Goal: Task Accomplishment & Management: Use online tool/utility

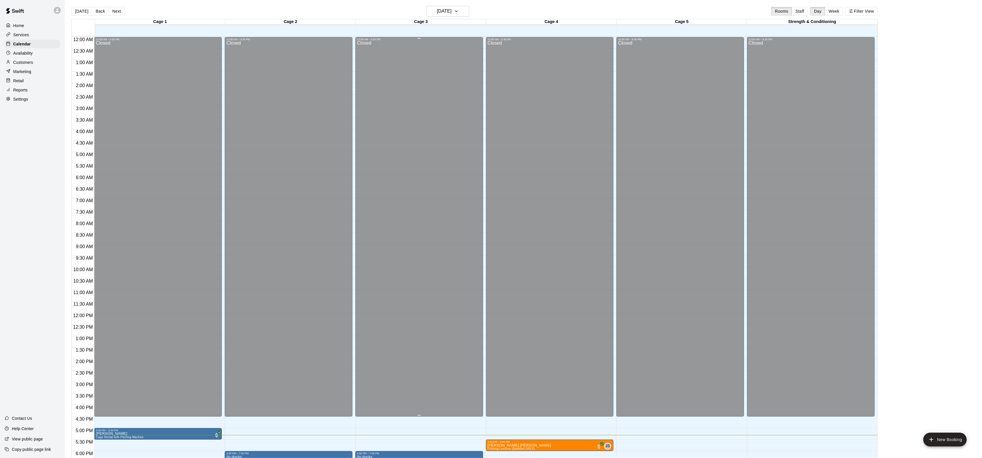
scroll to position [125, 0]
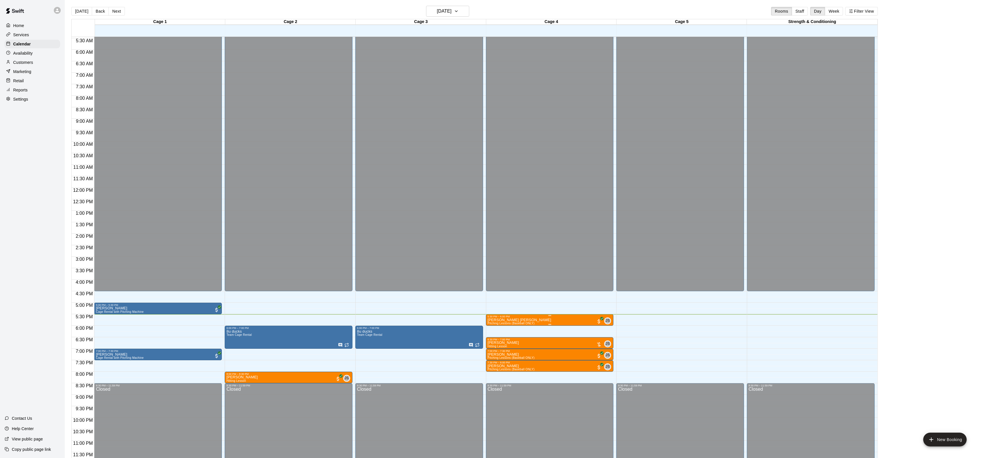
click at [534, 318] on div "5:30 PM – 6:00 PM" at bounding box center [550, 316] width 124 height 3
click at [491, 333] on img "edit" at bounding box center [494, 335] width 7 height 7
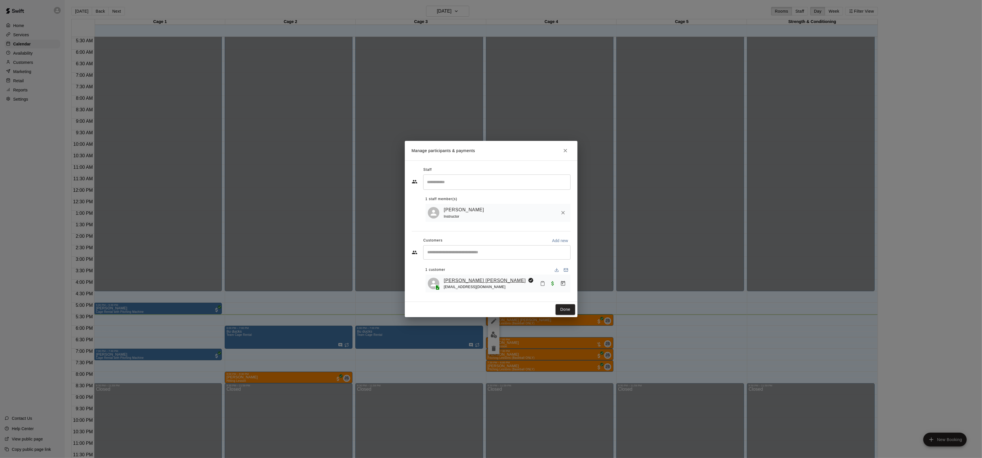
click at [467, 280] on link "[PERSON_NAME] [PERSON_NAME]" at bounding box center [485, 280] width 82 height 7
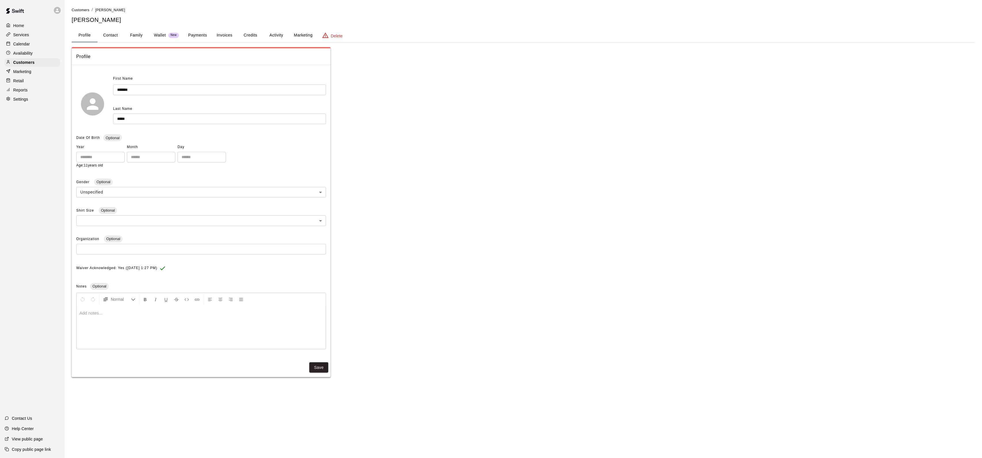
click at [137, 34] on button "Family" at bounding box center [136, 35] width 26 height 14
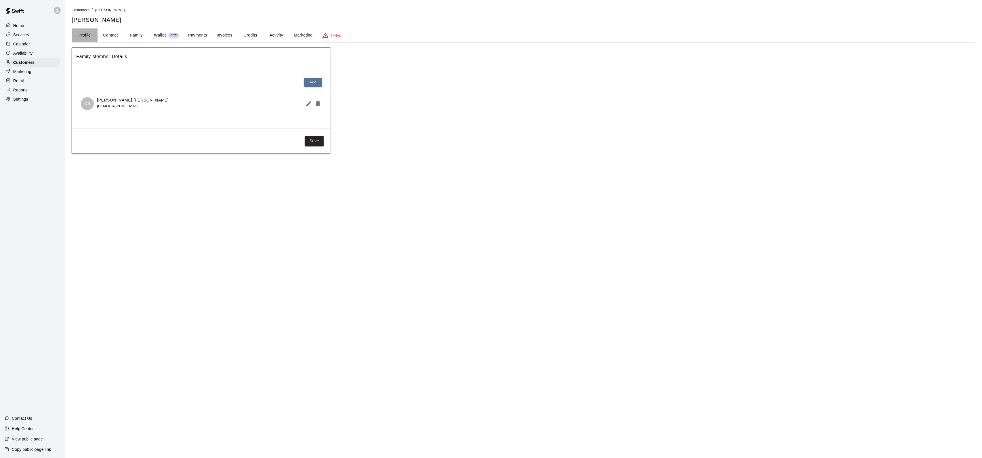
click at [89, 35] on button "Profile" at bounding box center [85, 35] width 26 height 14
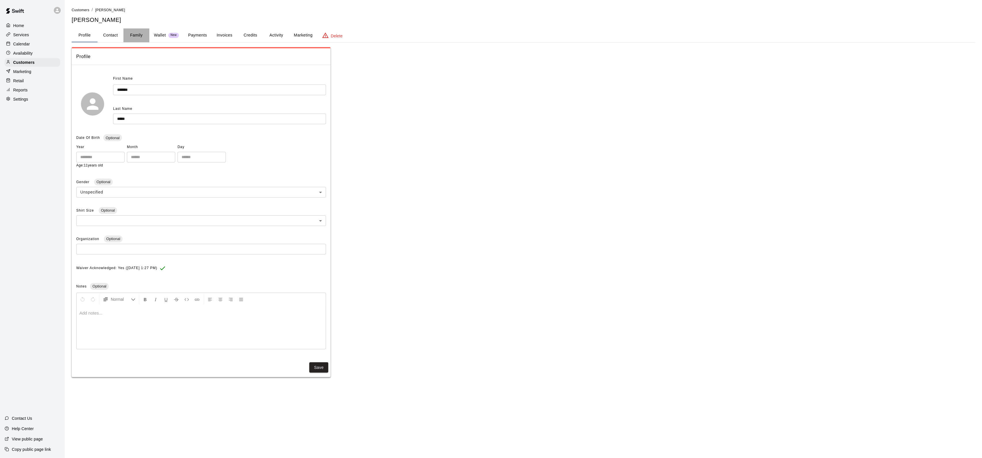
click at [140, 34] on button "Family" at bounding box center [136, 35] width 26 height 14
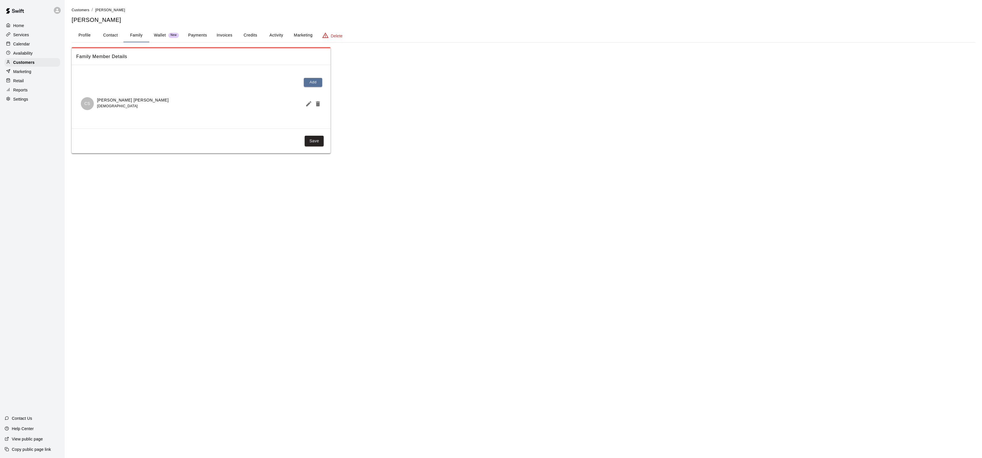
click at [21, 45] on p "Calendar" at bounding box center [21, 44] width 17 height 6
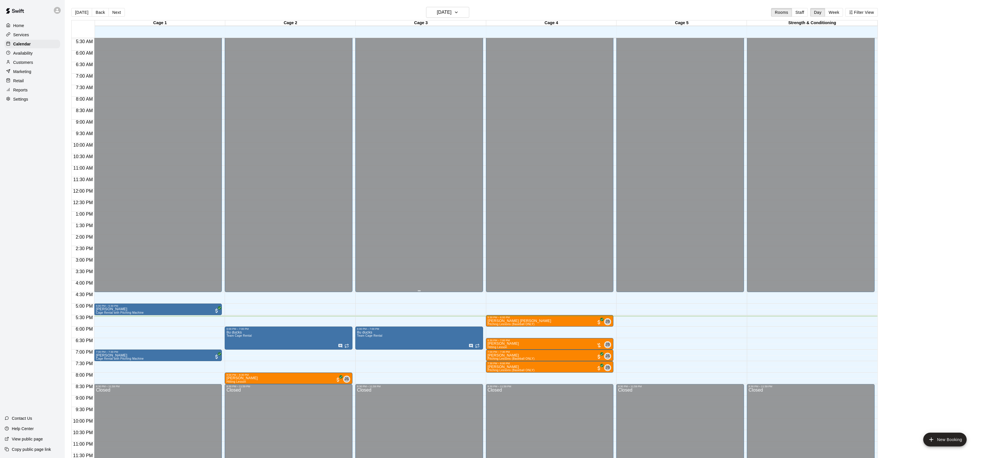
scroll to position [125, 0]
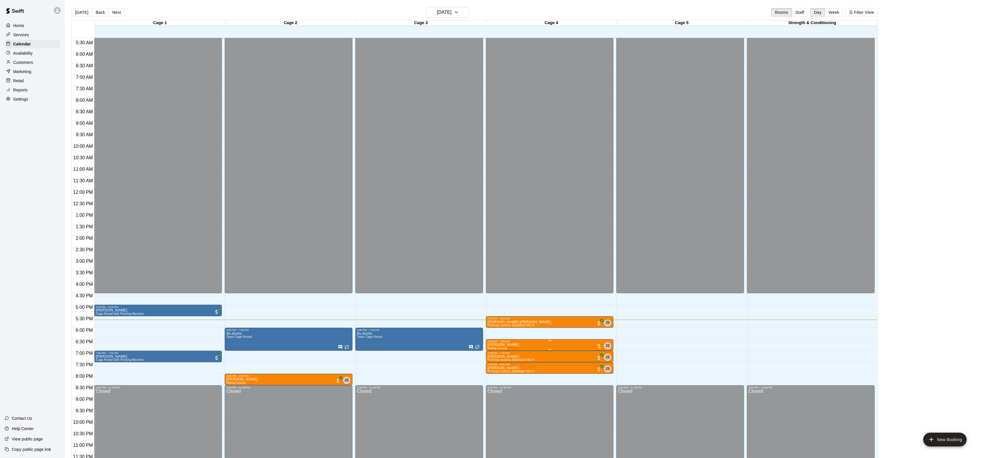
click at [524, 342] on div "6:30 PM – 7:00 PM" at bounding box center [550, 341] width 124 height 3
click at [494, 346] on icon "edit" at bounding box center [493, 346] width 5 height 5
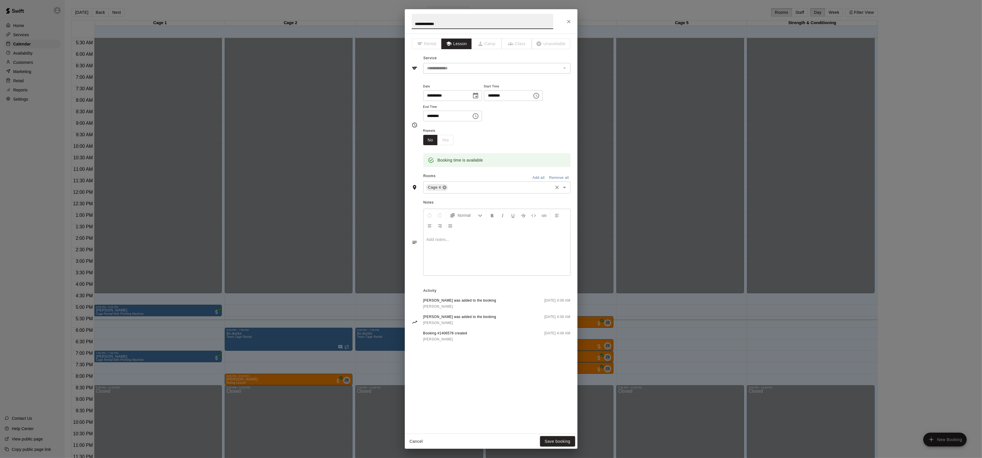
click at [445, 190] on icon at bounding box center [445, 188] width 4 height 4
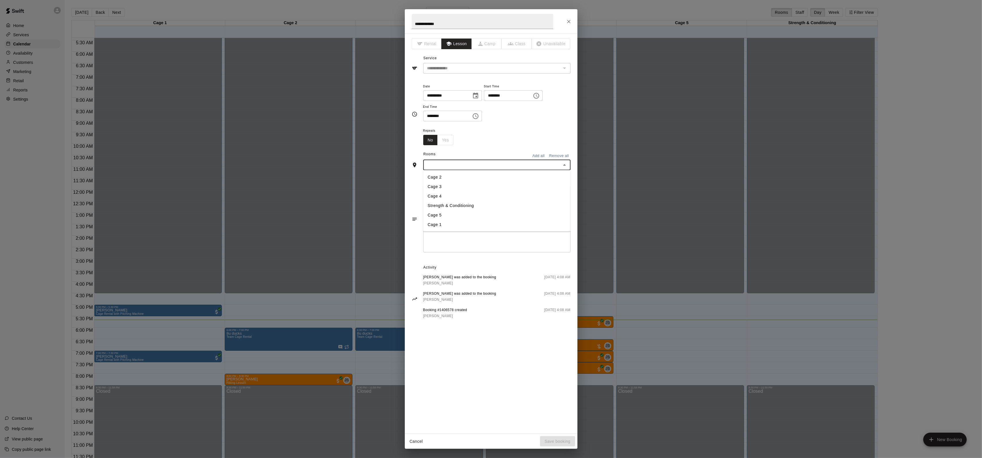
click at [453, 166] on input "text" at bounding box center [492, 164] width 134 height 7
type input "*"
click at [455, 178] on li "Cage 1" at bounding box center [496, 177] width 147 height 9
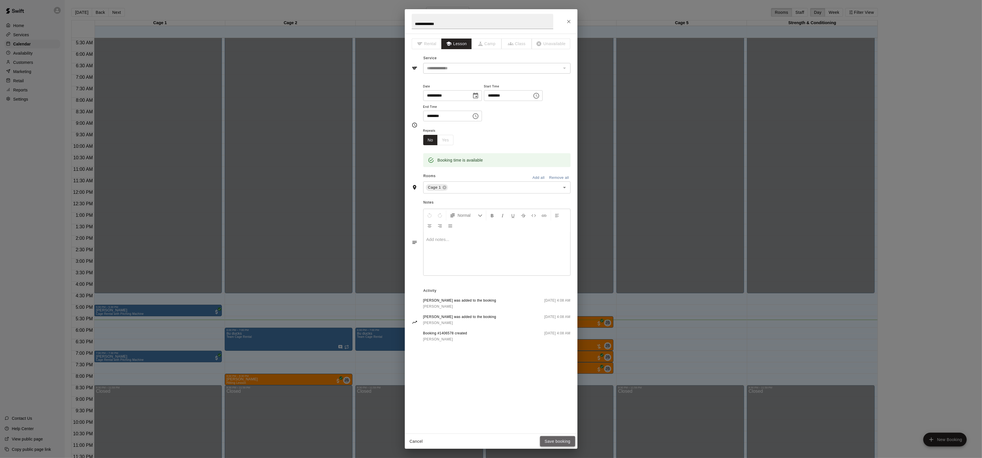
click at [554, 438] on button "Save booking" at bounding box center [557, 442] width 35 height 11
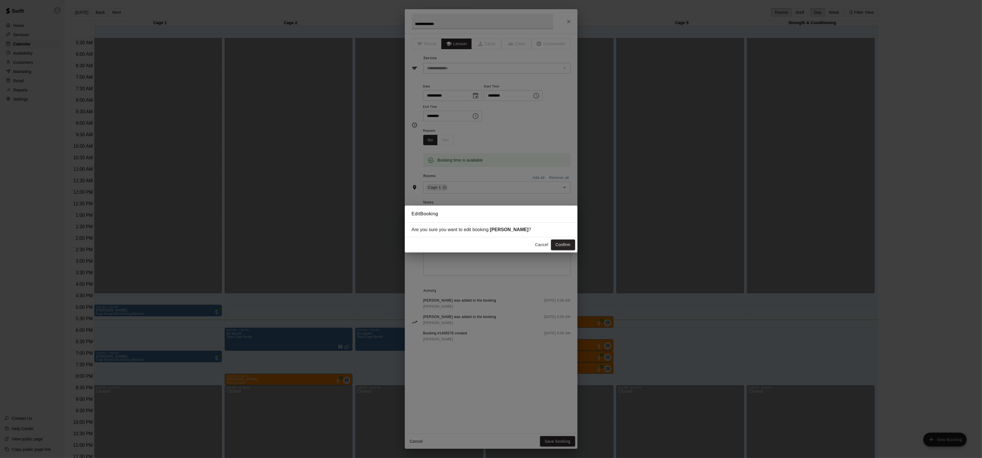
click at [569, 244] on button "Confirm" at bounding box center [563, 245] width 24 height 11
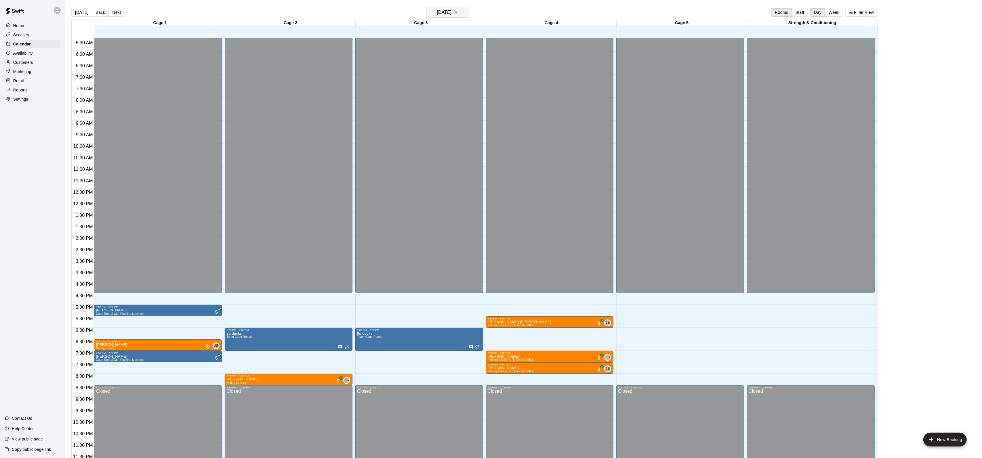
click at [437, 10] on h6 "[DATE]" at bounding box center [444, 12] width 15 height 8
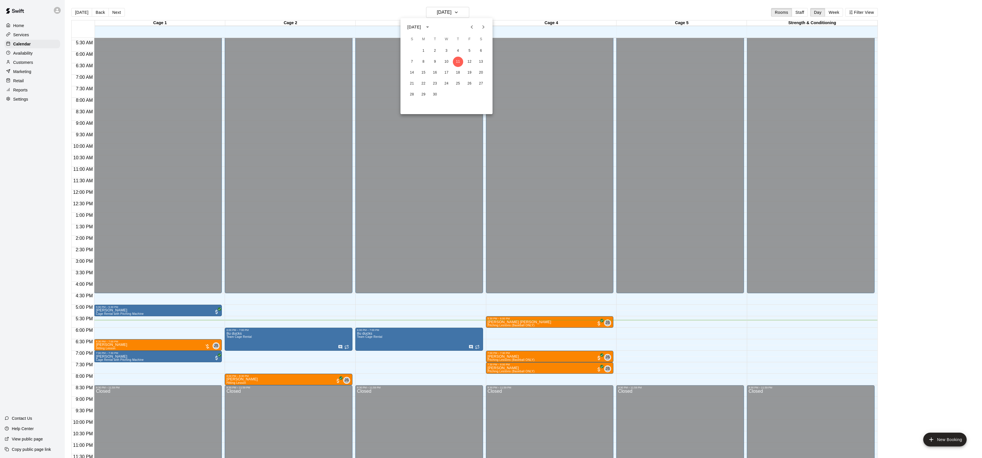
click at [485, 27] on icon "Next month" at bounding box center [483, 27] width 7 height 7
click at [438, 83] on button "20" at bounding box center [435, 84] width 10 height 10
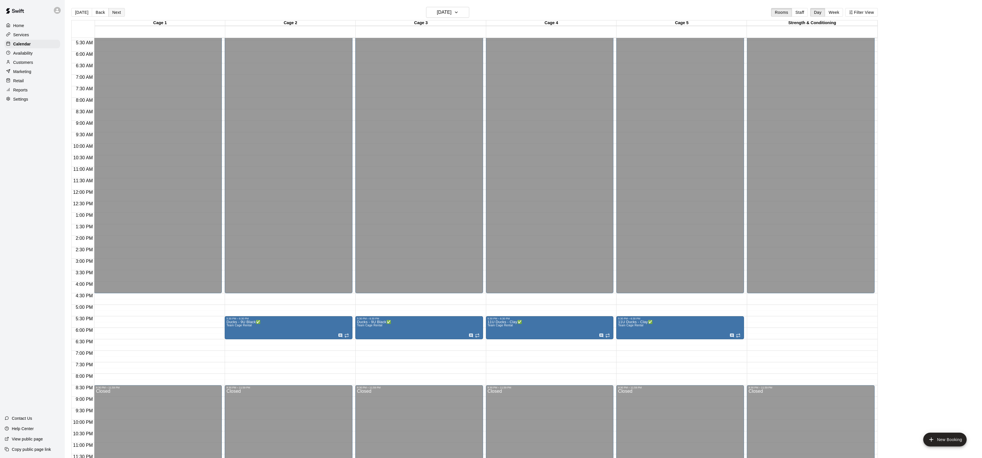
click at [117, 12] on button "Next" at bounding box center [116, 12] width 16 height 9
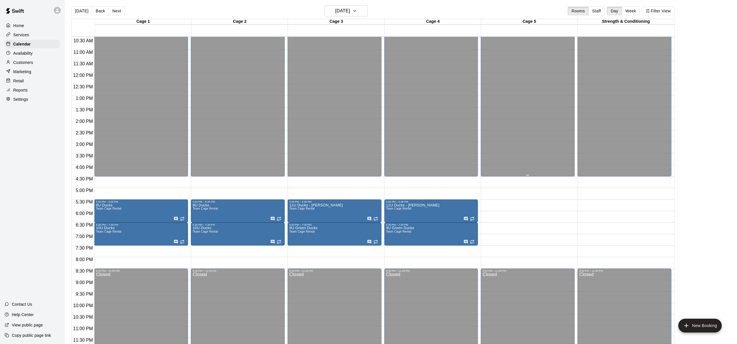
scroll to position [9, 0]
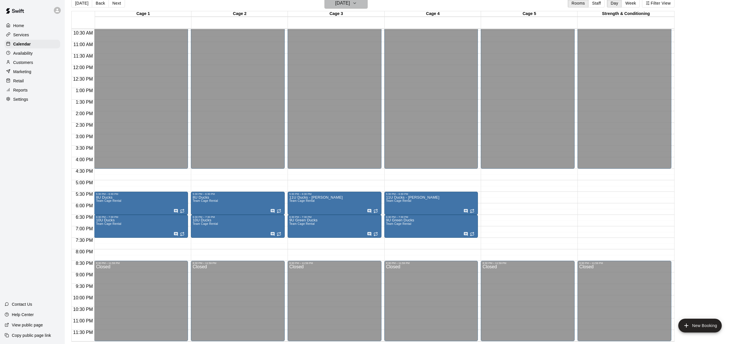
click at [357, 5] on icon "button" at bounding box center [354, 3] width 5 height 7
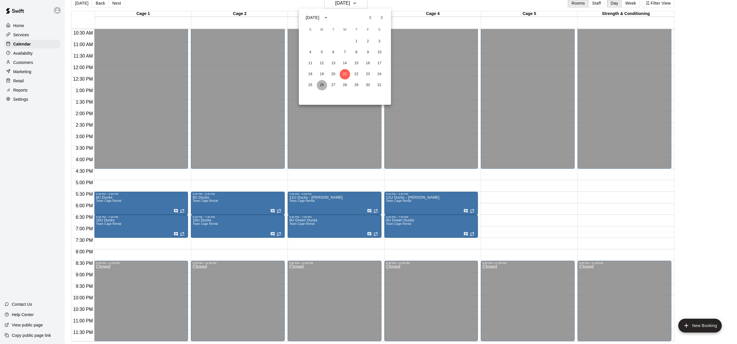
click at [325, 87] on button "26" at bounding box center [322, 85] width 10 height 10
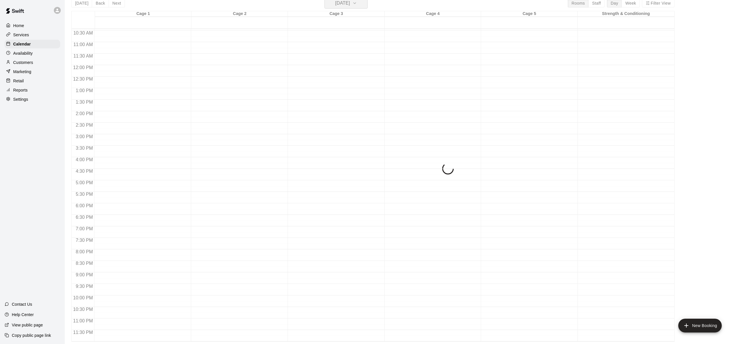
scroll to position [7, 0]
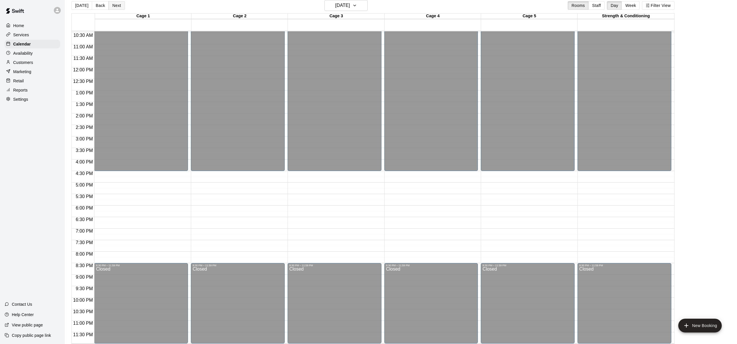
click at [115, 5] on button "Next" at bounding box center [116, 5] width 16 height 9
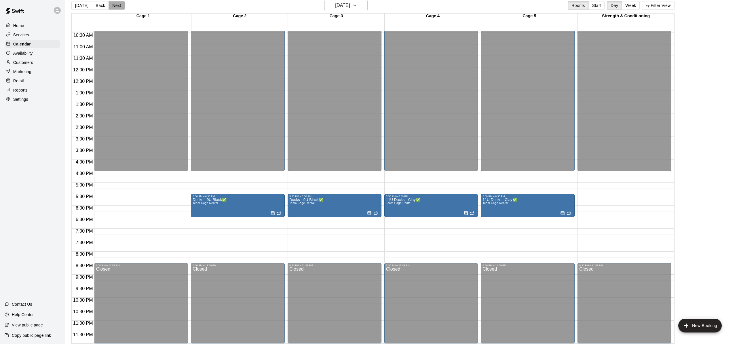
click at [115, 5] on button "Next" at bounding box center [116, 5] width 16 height 9
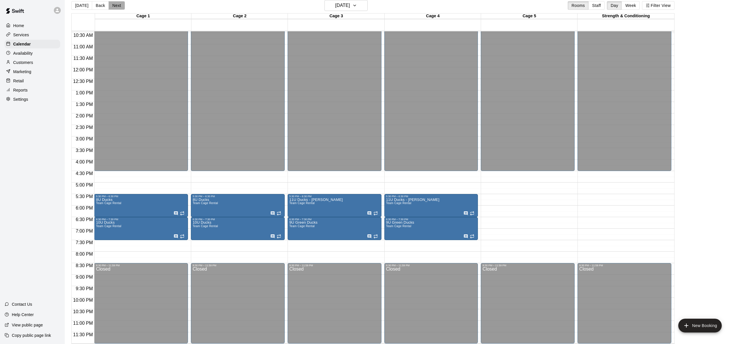
click at [115, 5] on button "Next" at bounding box center [116, 5] width 16 height 9
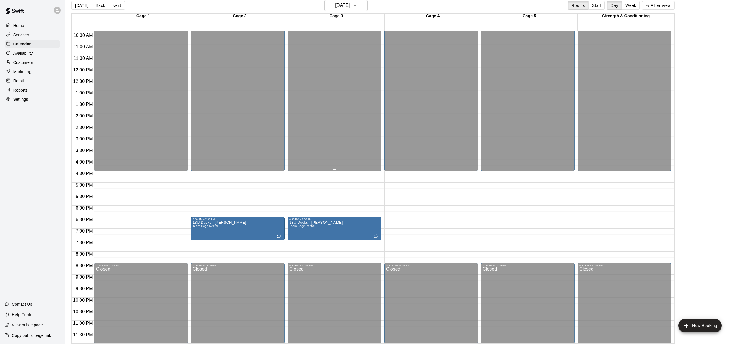
click at [79, 7] on button "[DATE]" at bounding box center [81, 5] width 21 height 9
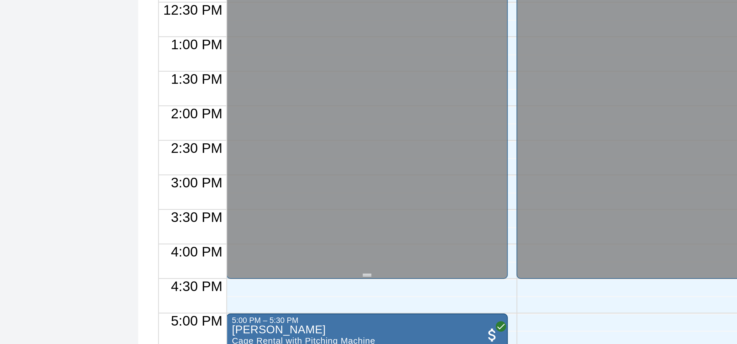
scroll to position [216, 0]
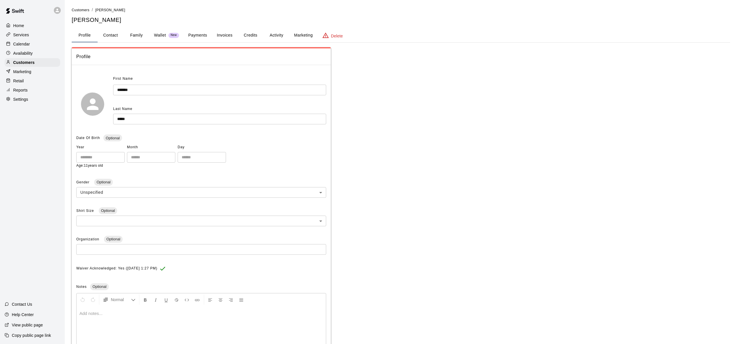
click at [28, 45] on p "Calendar" at bounding box center [21, 44] width 17 height 6
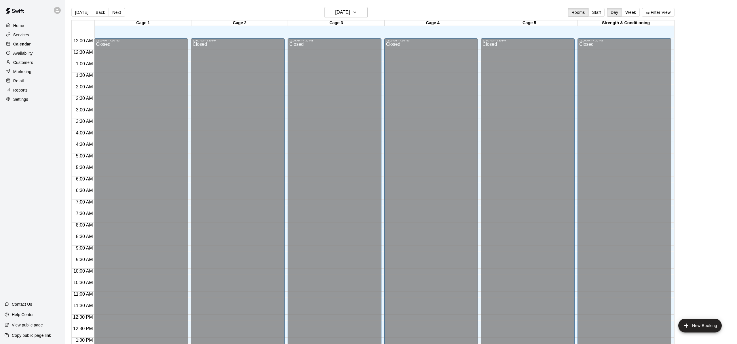
scroll to position [223, 0]
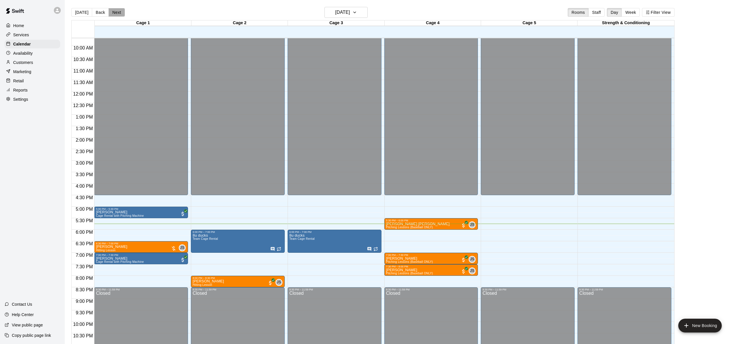
click at [119, 13] on button "Next" at bounding box center [116, 12] width 16 height 9
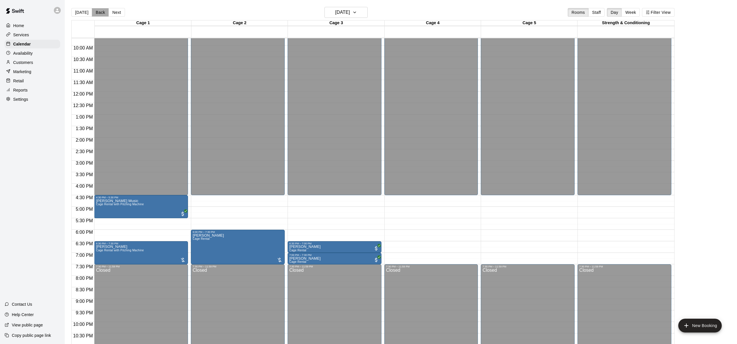
click at [102, 13] on button "Back" at bounding box center [100, 12] width 17 height 9
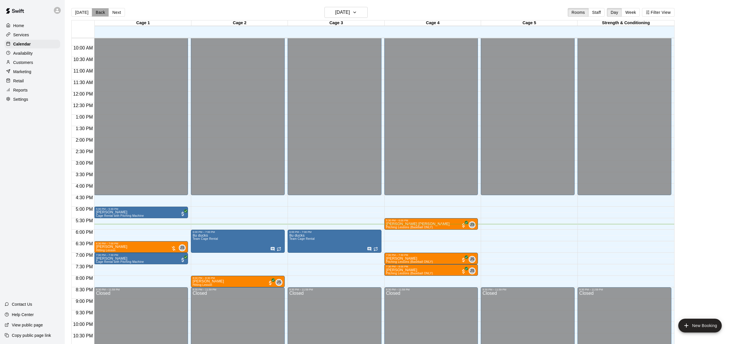
click at [102, 13] on button "Back" at bounding box center [100, 12] width 17 height 9
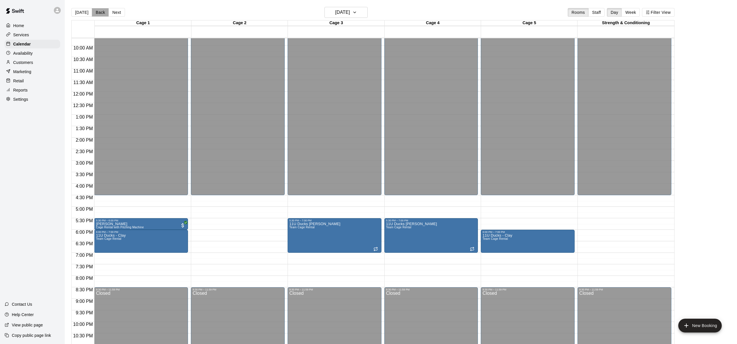
click at [102, 13] on button "Back" at bounding box center [100, 12] width 17 height 9
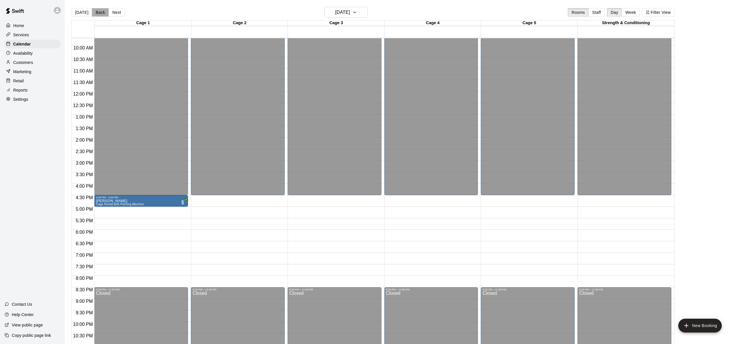
click at [102, 13] on button "Back" at bounding box center [100, 12] width 17 height 9
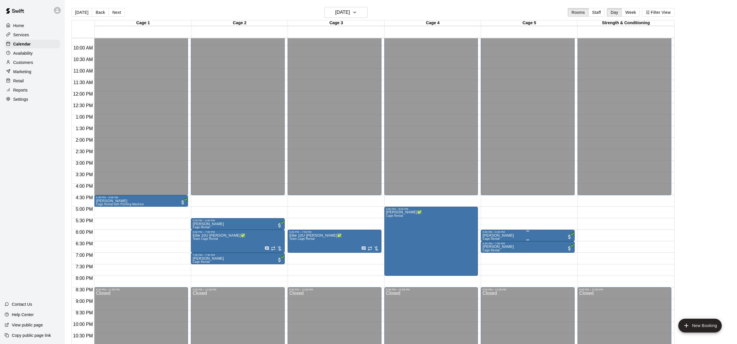
click at [505, 235] on p "[PERSON_NAME]" at bounding box center [497, 235] width 31 height 0
click at [487, 256] on img "edit" at bounding box center [488, 255] width 7 height 7
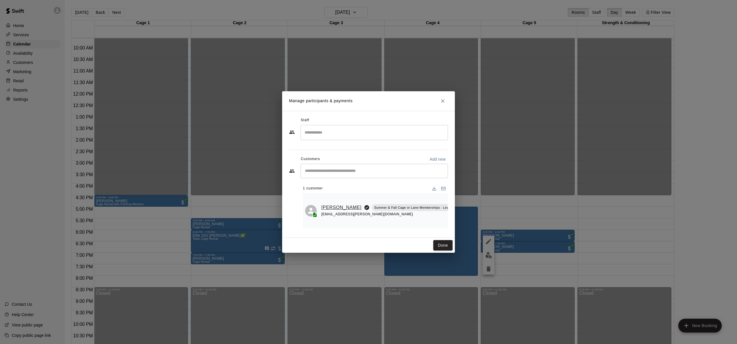
click at [336, 204] on link "[PERSON_NAME]" at bounding box center [341, 207] width 40 height 7
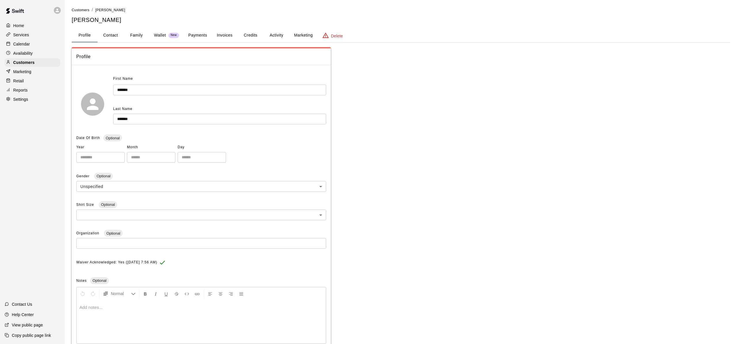
click at [272, 33] on button "Activity" at bounding box center [276, 35] width 26 height 14
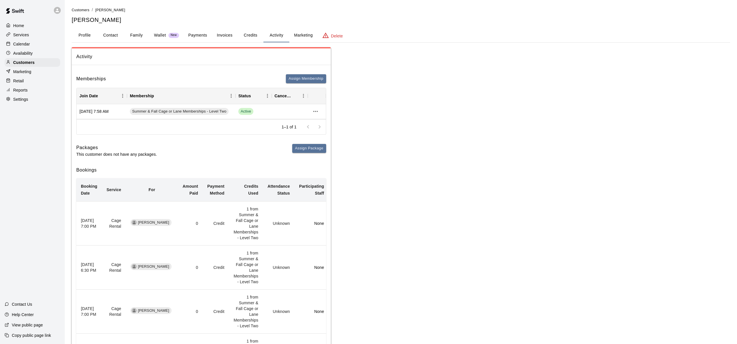
click at [264, 225] on td "Unknown" at bounding box center [279, 223] width 32 height 44
click at [209, 110] on span "Summer & Fall Cage or Lane Memberships - Level Two" at bounding box center [179, 111] width 99 height 5
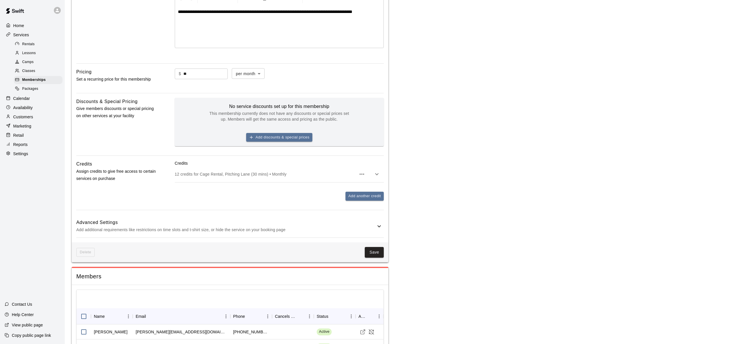
scroll to position [147, 0]
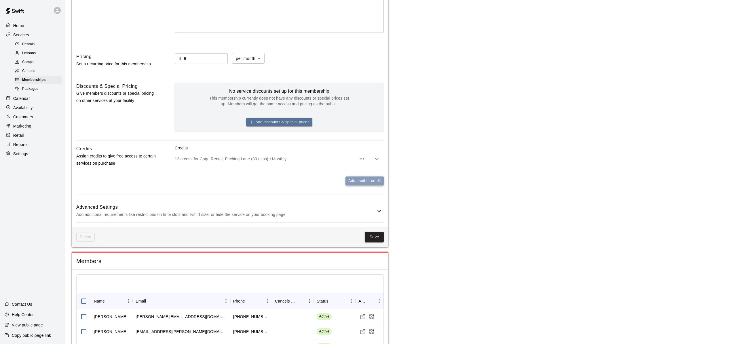
click at [372, 182] on button "Add another credit" at bounding box center [364, 180] width 38 height 9
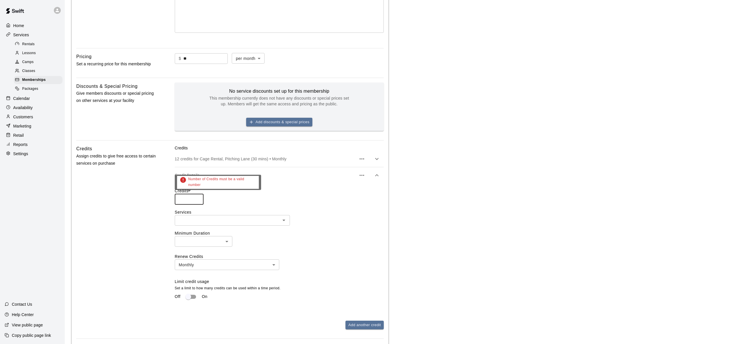
click at [184, 201] on input "number" at bounding box center [189, 199] width 29 height 11
type input "*"
click at [263, 223] on input "text" at bounding box center [227, 220] width 102 height 7
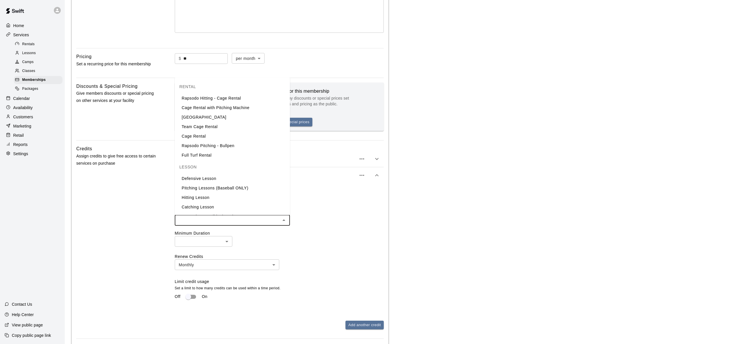
click at [447, 205] on main "**********" at bounding box center [401, 192] width 658 height 665
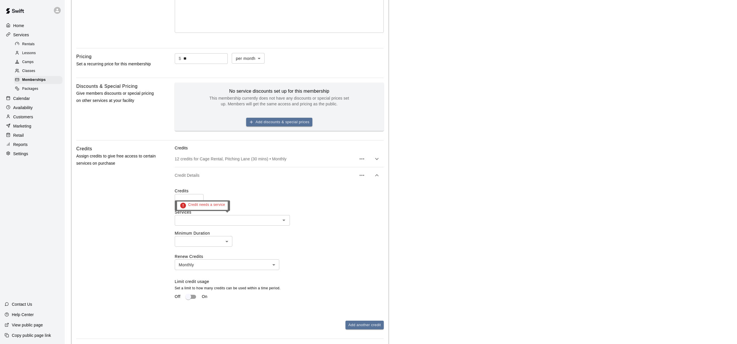
click at [259, 221] on input "text" at bounding box center [227, 220] width 102 height 7
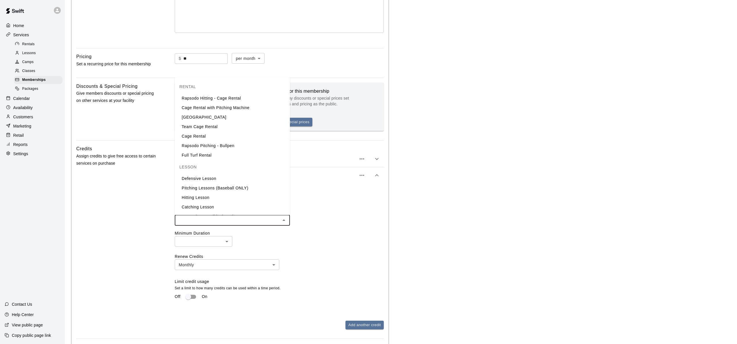
click at [207, 135] on li "Cage Rental" at bounding box center [232, 136] width 115 height 9
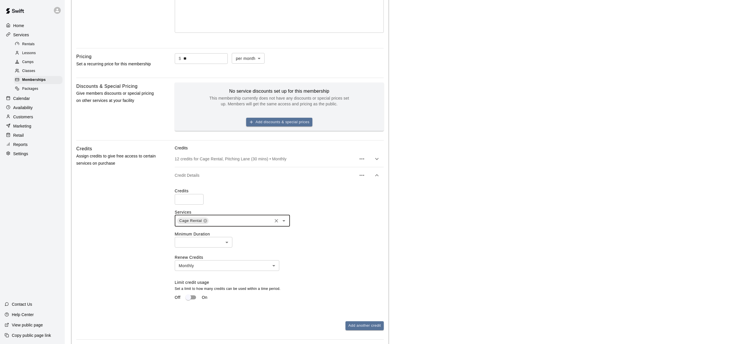
click at [235, 220] on input "text" at bounding box center [240, 220] width 62 height 7
click at [213, 270] on li "[GEOGRAPHIC_DATA]" at bounding box center [232, 266] width 115 height 9
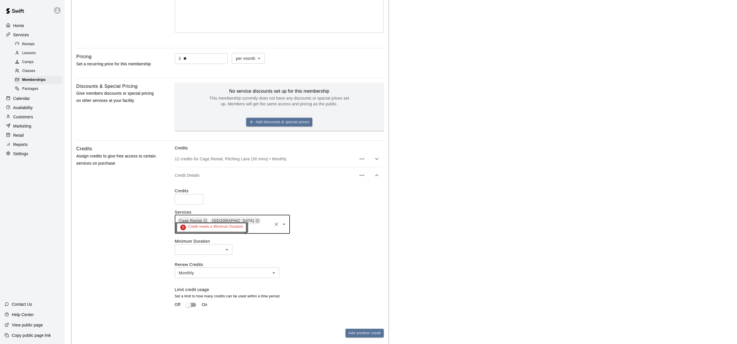
click at [197, 235] on div "Credit needs a Minimum Duration" at bounding box center [211, 229] width 73 height 15
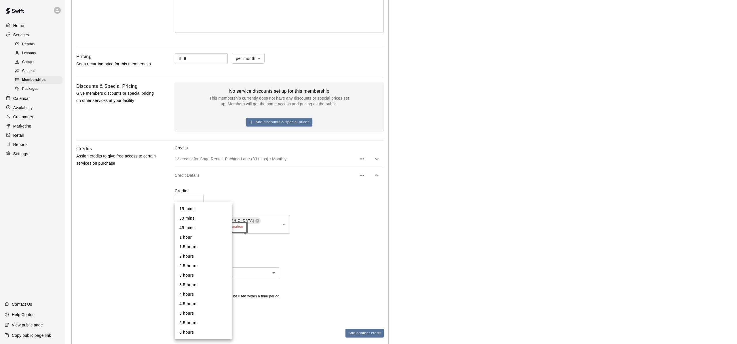
click at [199, 239] on body "**********" at bounding box center [368, 196] width 737 height 687
click at [198, 223] on li "45 mins" at bounding box center [204, 227] width 58 height 9
click at [198, 239] on body "**********" at bounding box center [368, 196] width 737 height 687
drag, startPoint x: 195, startPoint y: 220, endPoint x: 214, endPoint y: 223, distance: 19.8
click at [195, 220] on li "30 mins" at bounding box center [204, 218] width 58 height 9
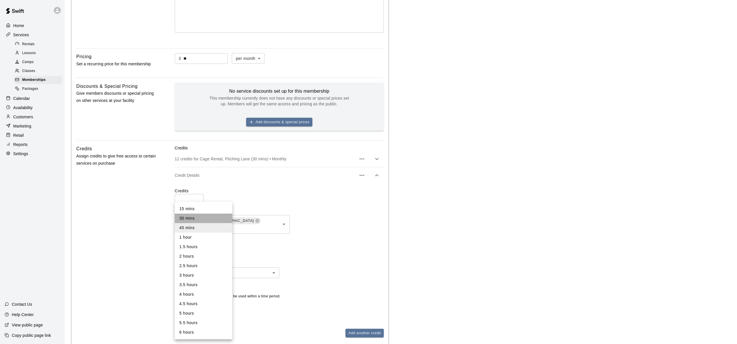
type input "**"
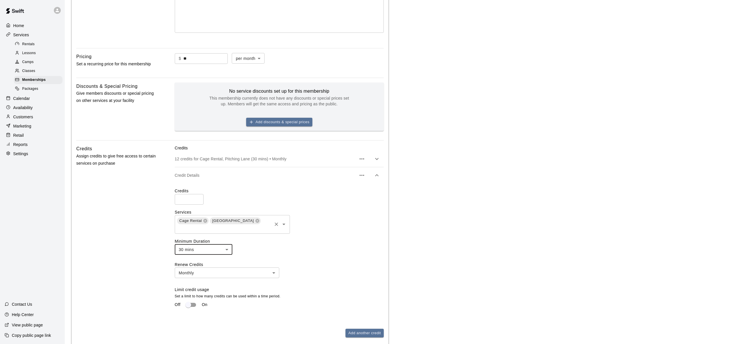
click at [255, 220] on icon at bounding box center [257, 220] width 5 height 5
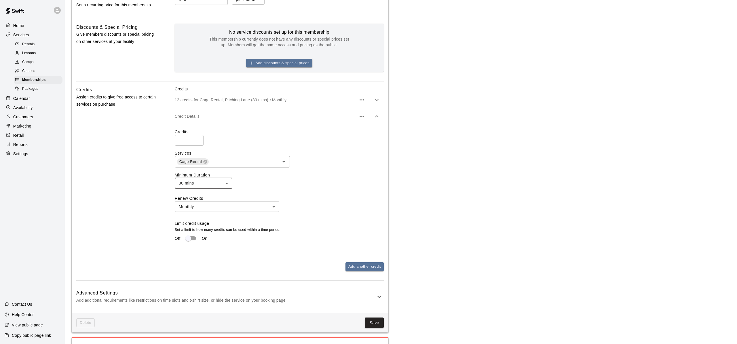
scroll to position [207, 0]
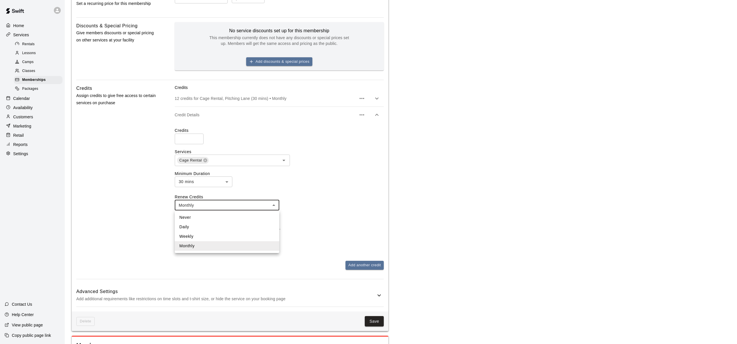
click at [233, 207] on body "**********" at bounding box center [368, 133] width 737 height 680
click at [223, 219] on li "Never" at bounding box center [227, 217] width 104 height 9
type input "*****"
click at [324, 181] on div "30 mins ** ​" at bounding box center [279, 181] width 209 height 11
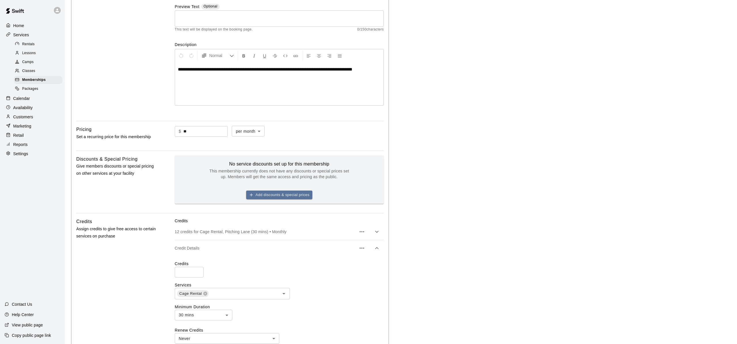
scroll to position [0, 0]
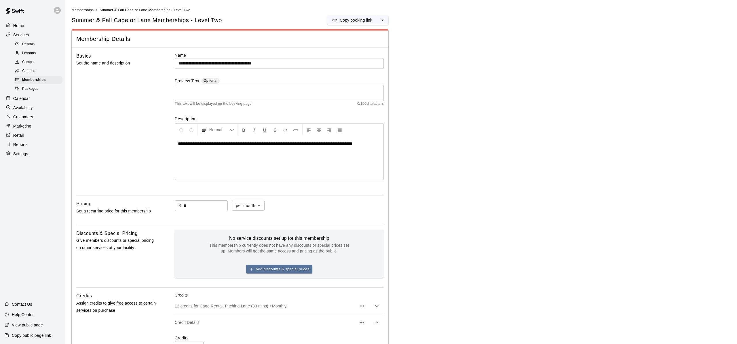
click at [17, 25] on p "Home" at bounding box center [18, 26] width 11 height 6
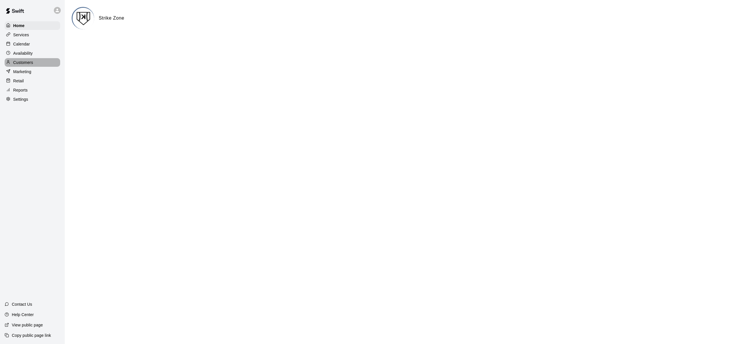
click at [27, 64] on p "Customers" at bounding box center [23, 63] width 20 height 6
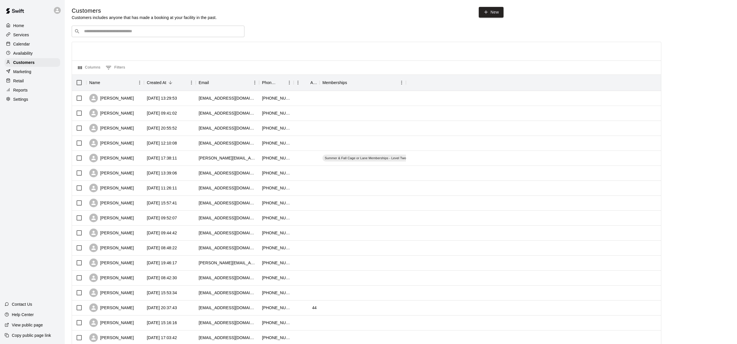
click at [126, 31] on input "Search customers by name or email" at bounding box center [161, 31] width 159 height 6
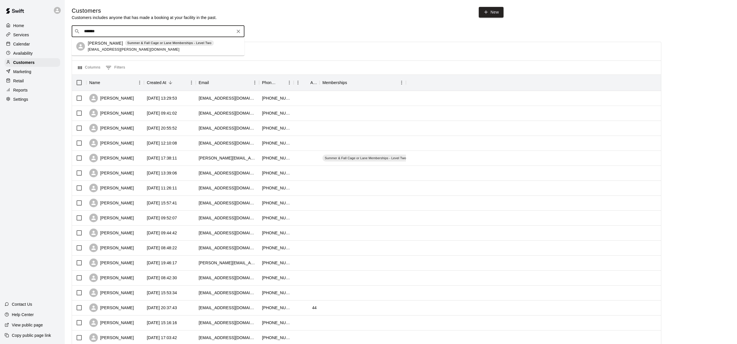
type input "*******"
click at [124, 36] on div "​ ******* ​" at bounding box center [158, 32] width 173 height 12
click at [114, 45] on p "[PERSON_NAME]" at bounding box center [105, 43] width 35 height 6
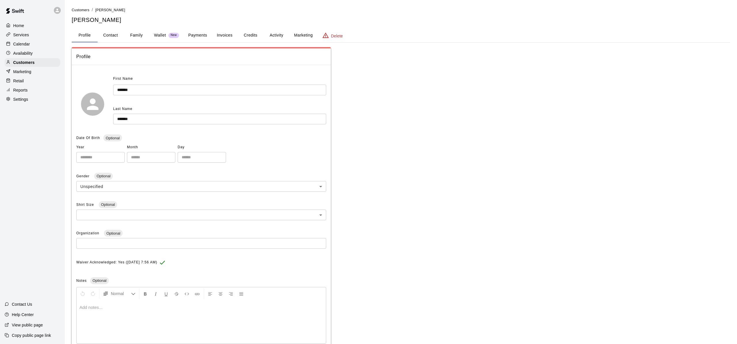
click at [247, 36] on button "Credits" at bounding box center [250, 35] width 26 height 14
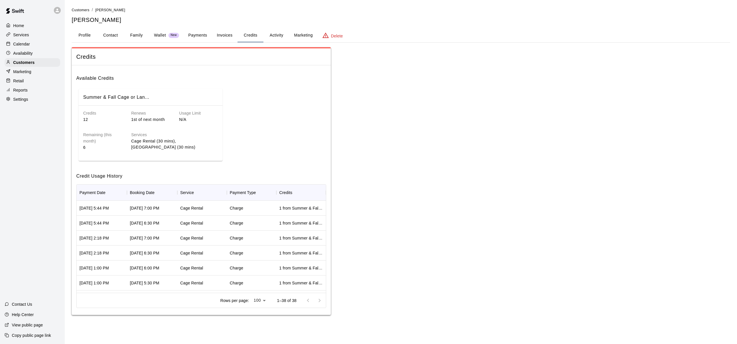
click at [207, 209] on div "Cage Rental" at bounding box center [201, 208] width 49 height 15
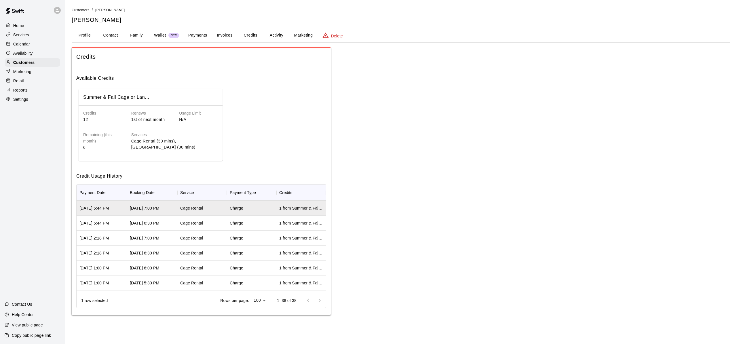
click at [214, 208] on div "Cage Rental" at bounding box center [201, 208] width 49 height 15
click at [267, 209] on div "Charge" at bounding box center [251, 208] width 49 height 15
click at [311, 208] on div "1 from Summer & Fall Cage or Lane Memberships - Level Two" at bounding box center [301, 208] width 44 height 6
click at [321, 208] on div "1 from Summer & Fall Cage or Lane Memberships - Level Two" at bounding box center [301, 208] width 44 height 6
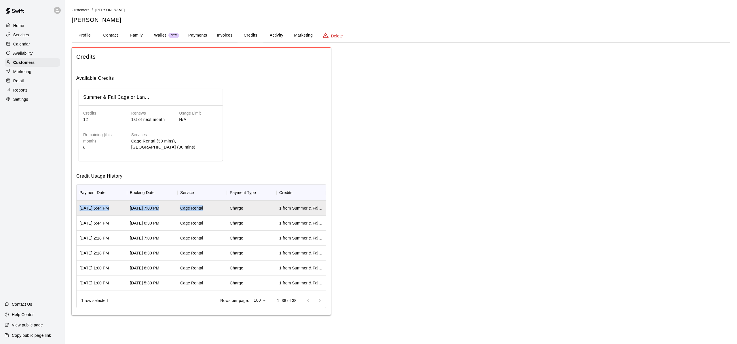
drag, startPoint x: 256, startPoint y: 205, endPoint x: 346, endPoint y: 209, distance: 89.3
click at [347, 208] on div "Credits Available Credits Summer & Fall Cage or Lan... Credits 12 Renews 1st of…" at bounding box center [401, 181] width 658 height 268
click at [319, 300] on div at bounding box center [313, 301] width 23 height 12
click at [152, 210] on div "[DATE] 7:00 PM" at bounding box center [144, 208] width 29 height 6
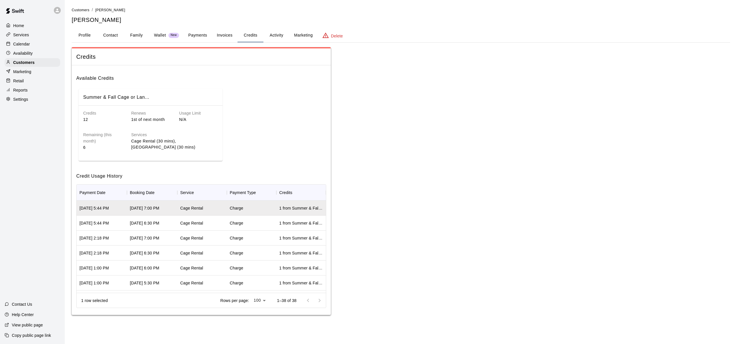
click at [155, 153] on div "Credits 12 Renews 1st of next month Usage Limit N/A Remaining (this month) 6 Se…" at bounding box center [151, 132] width 144 height 52
click at [272, 36] on button "Activity" at bounding box center [276, 35] width 26 height 14
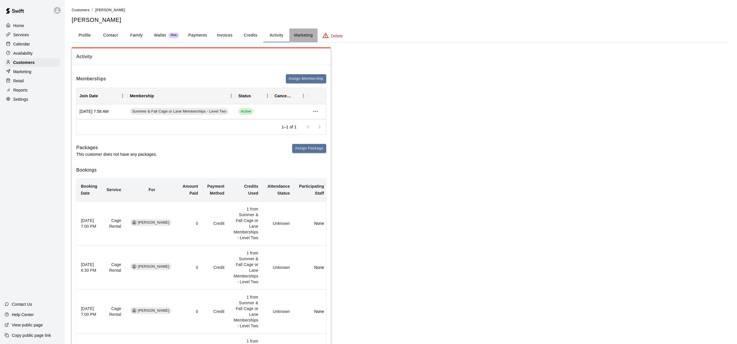
drag, startPoint x: 301, startPoint y: 37, endPoint x: 295, endPoint y: 37, distance: 6.0
click at [301, 37] on button "Marketing" at bounding box center [303, 35] width 28 height 14
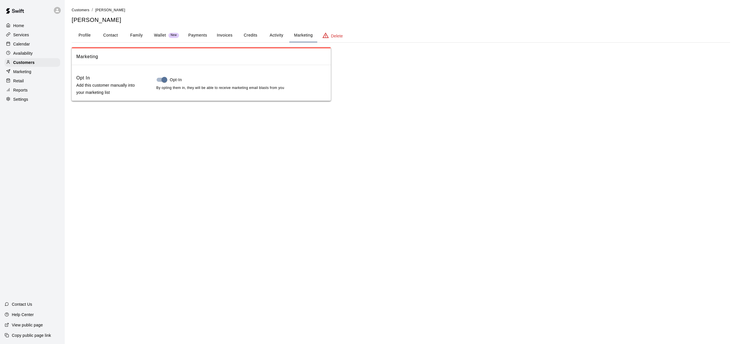
click at [275, 35] on button "Activity" at bounding box center [276, 35] width 26 height 14
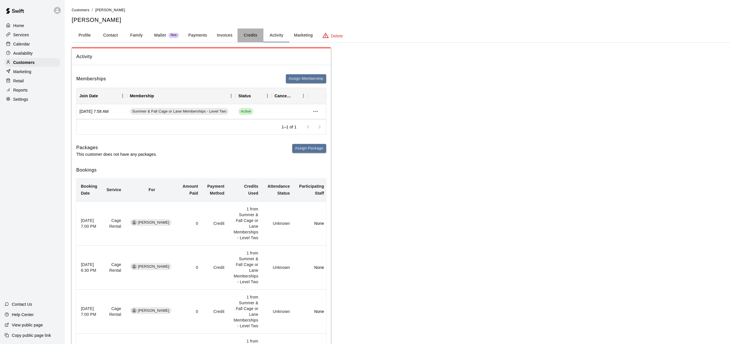
click at [250, 35] on button "Credits" at bounding box center [250, 35] width 26 height 14
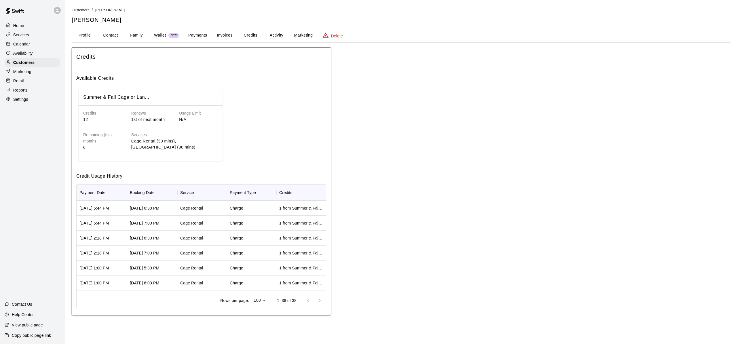
click at [184, 123] on div "Services Cage Rental (30 mins), [GEOGRAPHIC_DATA] (30 mins)" at bounding box center [170, 137] width 96 height 28
click at [237, 111] on div "Summer & Fall Cage or Lan... Credits 12 Renews 1st of next month Usage Limit N/…" at bounding box center [201, 125] width 250 height 77
click at [219, 37] on button "Invoices" at bounding box center [225, 35] width 26 height 14
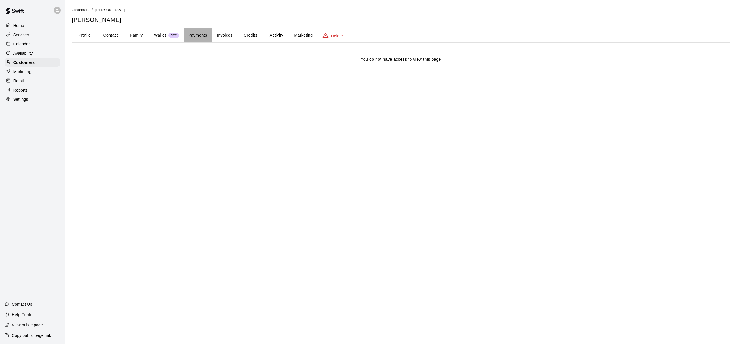
click at [196, 35] on button "Payments" at bounding box center [198, 35] width 28 height 14
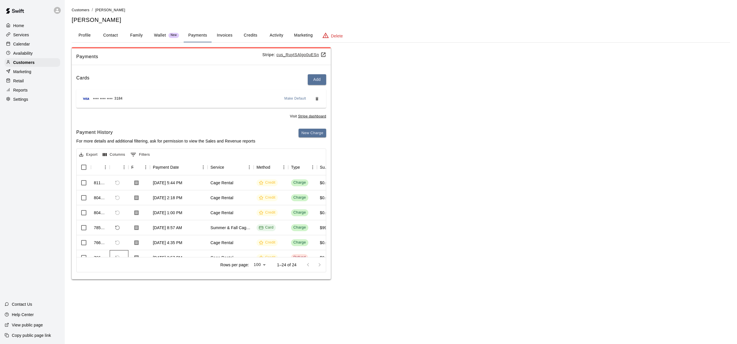
drag, startPoint x: 122, startPoint y: 256, endPoint x: 194, endPoint y: 263, distance: 72.0
click at [200, 263] on div "Export Columns 0 Filters Id Refund Receipt Payment Date Service Method Type Sub…" at bounding box center [201, 210] width 250 height 124
drag, startPoint x: 148, startPoint y: 255, endPoint x: 142, endPoint y: 255, distance: 6.6
click at [218, 260] on div "Export Columns 0 Filters Id Refund Receipt Payment Date Service Method Type Sub…" at bounding box center [201, 210] width 250 height 124
drag, startPoint x: 136, startPoint y: 255, endPoint x: 161, endPoint y: 256, distance: 24.5
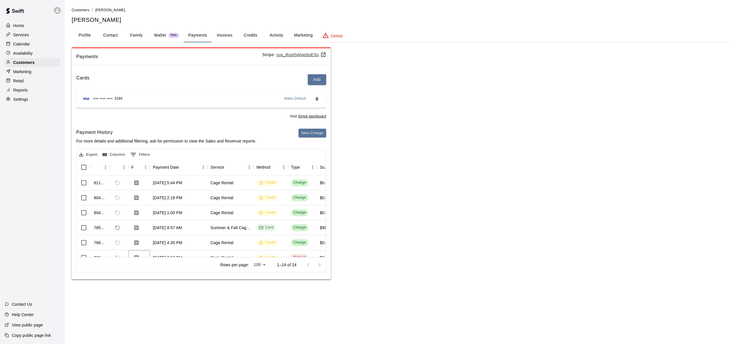
click at [161, 256] on div "766608 [DATE] 3:57 PM Cage Rental Credit Refund $0.00 $0.00 $0.00 $0.00" at bounding box center [254, 257] width 355 height 15
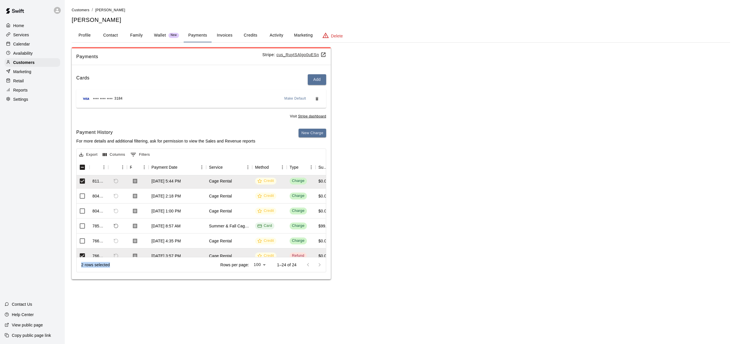
scroll to position [2, 1]
drag, startPoint x: 126, startPoint y: 257, endPoint x: 125, endPoint y: 262, distance: 5.4
click at [125, 262] on div "2 rows selected Rows per page: 100 *** 1–24 of 24" at bounding box center [201, 264] width 249 height 15
drag, startPoint x: 109, startPoint y: 255, endPoint x: 141, endPoint y: 253, distance: 32.0
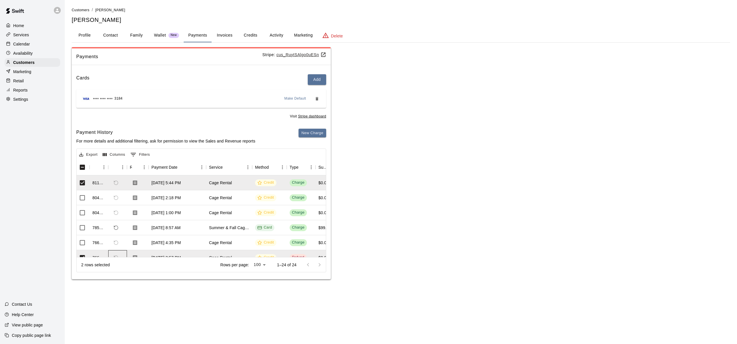
click at [138, 254] on div "766608 [DATE] 3:57 PM Cage Rental Credit Refund $0.00 $0.00 $0.00 $0.00" at bounding box center [252, 257] width 355 height 15
drag, startPoint x: 147, startPoint y: 253, endPoint x: 158, endPoint y: 254, distance: 11.3
click at [162, 253] on div "766608 [DATE] 3:57 PM Cage Rental Credit Refund $0.00 $0.00 $0.00 $0.00" at bounding box center [252, 257] width 355 height 15
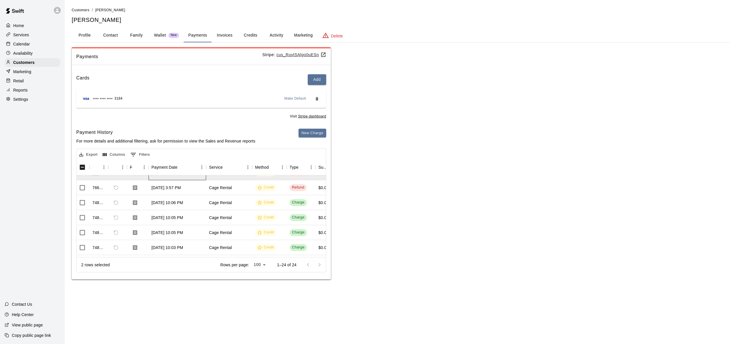
drag, startPoint x: 154, startPoint y: 256, endPoint x: 171, endPoint y: 254, distance: 16.8
click at [171, 254] on div "811123 [DATE] 5:44 PM Cage Rental Credit Charge $0.00 $0.00 $0.00 804501 [DATE]…" at bounding box center [201, 216] width 249 height 82
click at [141, 252] on div at bounding box center [138, 246] width 22 height 15
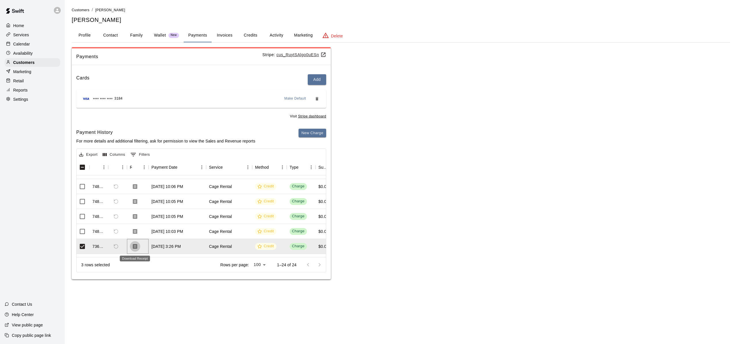
click at [136, 247] on icon "Download Receipt" at bounding box center [135, 246] width 6 height 6
drag, startPoint x: 128, startPoint y: 255, endPoint x: 121, endPoint y: 220, distance: 36.1
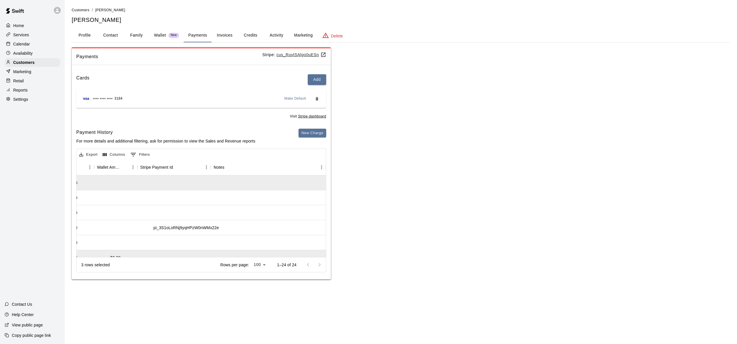
scroll to position [0, 525]
drag, startPoint x: 322, startPoint y: 201, endPoint x: 326, endPoint y: 122, distance: 78.6
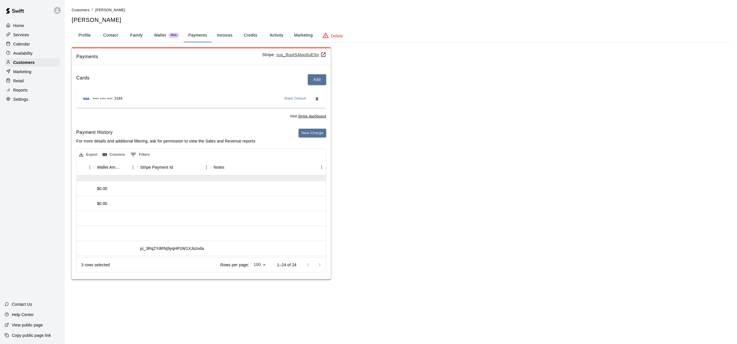
scroll to position [191, 525]
drag, startPoint x: 271, startPoint y: 256, endPoint x: 250, endPoint y: 256, distance: 21.6
click at [250, 256] on div at bounding box center [268, 261] width 115 height 15
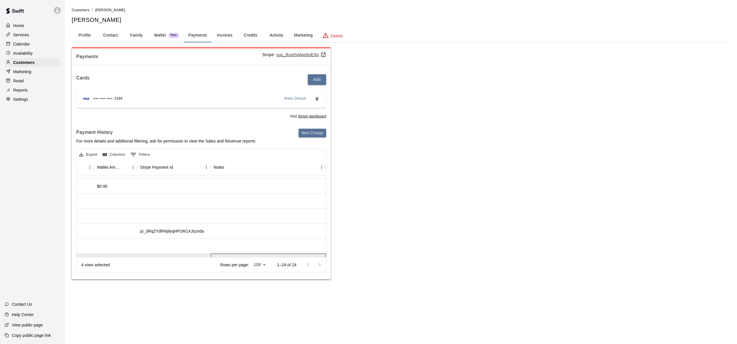
click at [234, 256] on div at bounding box center [268, 261] width 115 height 15
click at [220, 256] on div at bounding box center [268, 261] width 115 height 15
click at [169, 256] on div at bounding box center [173, 261] width 73 height 15
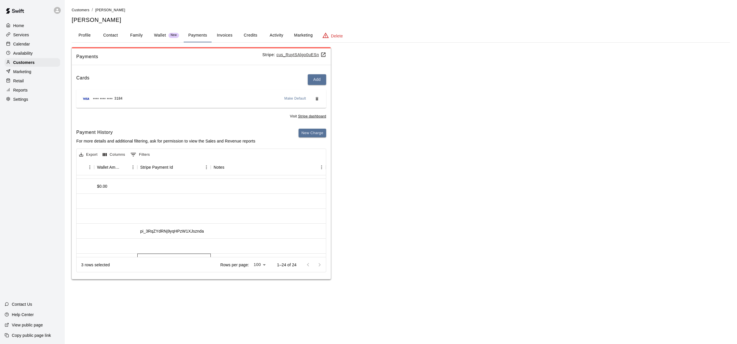
click at [167, 256] on div at bounding box center [173, 261] width 73 height 15
click at [118, 256] on div at bounding box center [115, 261] width 43 height 15
click at [233, 35] on button "Invoices" at bounding box center [225, 35] width 26 height 14
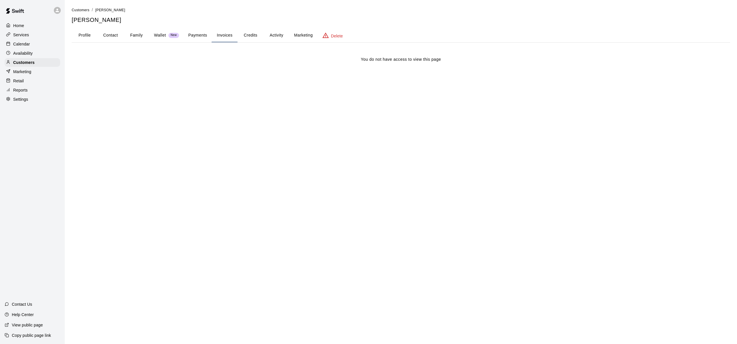
click at [197, 35] on button "Payments" at bounding box center [198, 35] width 28 height 14
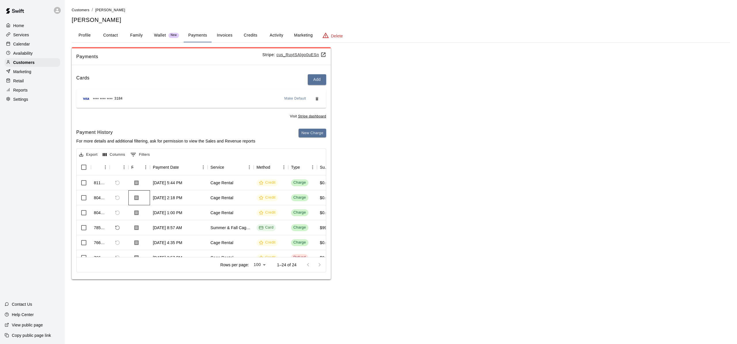
drag, startPoint x: 146, startPoint y: 197, endPoint x: 294, endPoint y: 197, distance: 148.2
click at [293, 197] on div "804501 [DATE] 2:18 PM Cage Rental Credit Charge $0.00 $0.00 $0.00" at bounding box center [254, 197] width 355 height 15
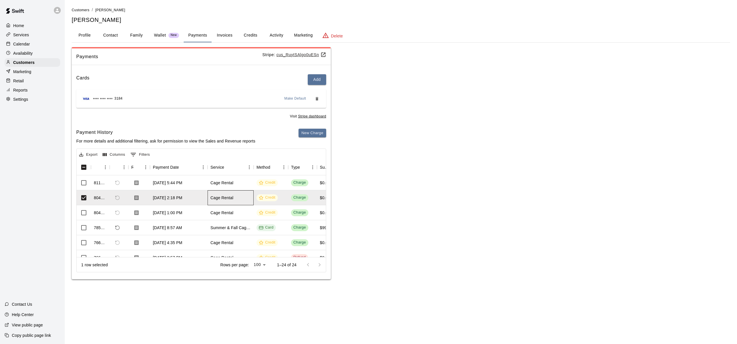
click at [249, 197] on div "Cage Rental" at bounding box center [230, 197] width 46 height 15
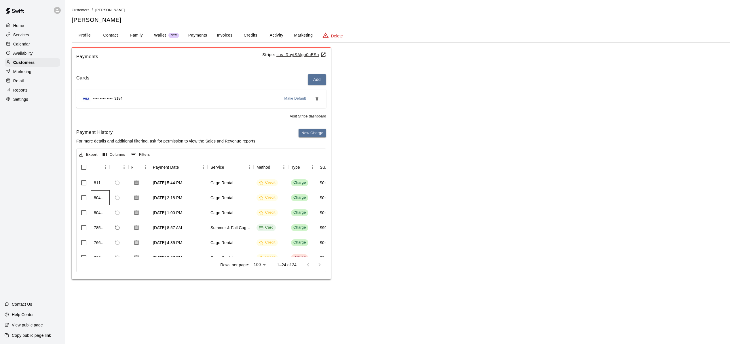
click at [98, 198] on div "804501" at bounding box center [100, 198] width 13 height 6
drag, startPoint x: 123, startPoint y: 256, endPoint x: 157, endPoint y: 257, distance: 33.1
click at [170, 258] on div "Export Columns 0 Filters Id Refund Receipt Payment Date Service Method Type Sub…" at bounding box center [201, 210] width 250 height 124
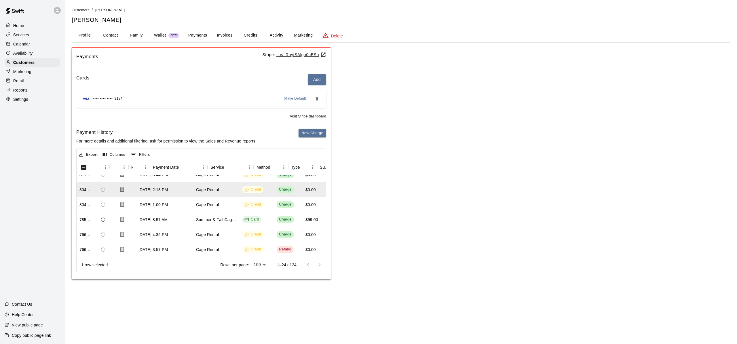
scroll to position [8, 0]
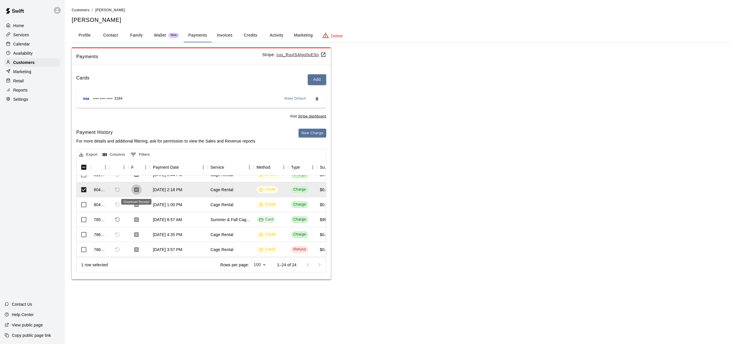
click at [279, 35] on button "Activity" at bounding box center [276, 35] width 26 height 14
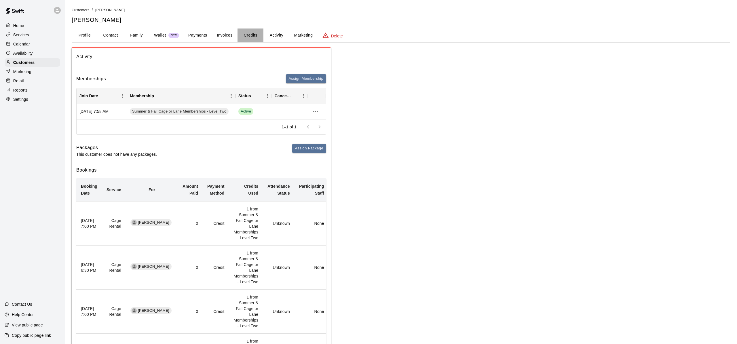
click at [257, 35] on button "Credits" at bounding box center [250, 35] width 26 height 14
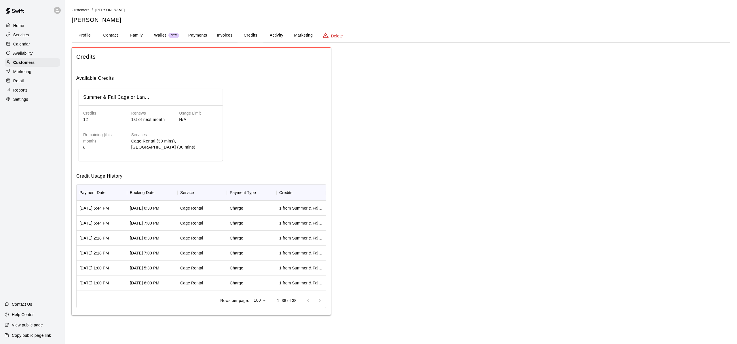
click at [201, 35] on button "Payments" at bounding box center [198, 35] width 28 height 14
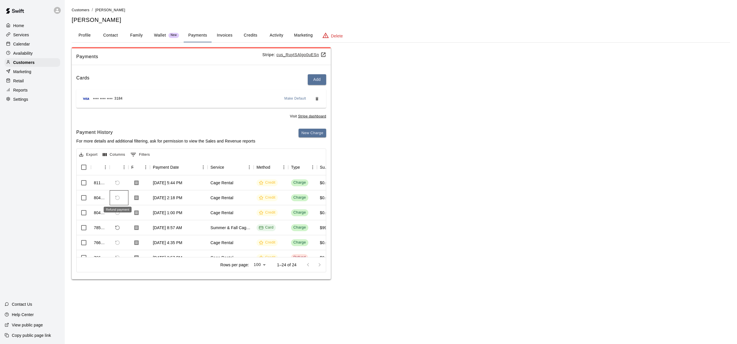
click at [118, 198] on span "Refund payment" at bounding box center [118, 198] width 10 height 10
click at [120, 197] on span "Refund payment" at bounding box center [118, 198] width 10 height 10
click at [151, 196] on div "[DATE] 2:18 PM" at bounding box center [179, 197] width 58 height 15
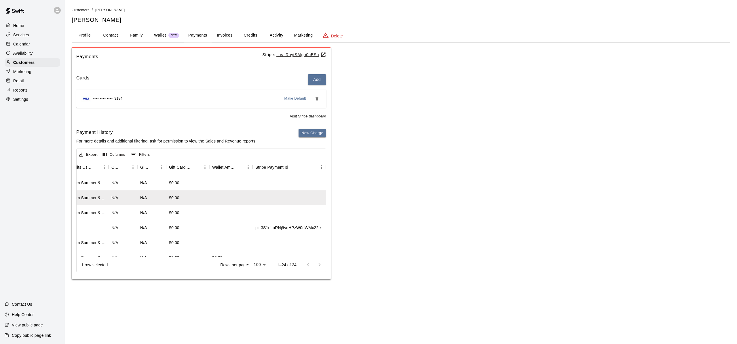
scroll to position [0, 525]
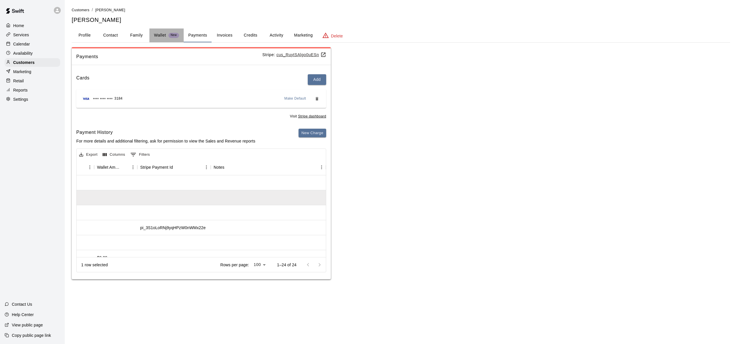
click at [154, 32] on p "Wallet" at bounding box center [160, 35] width 12 height 6
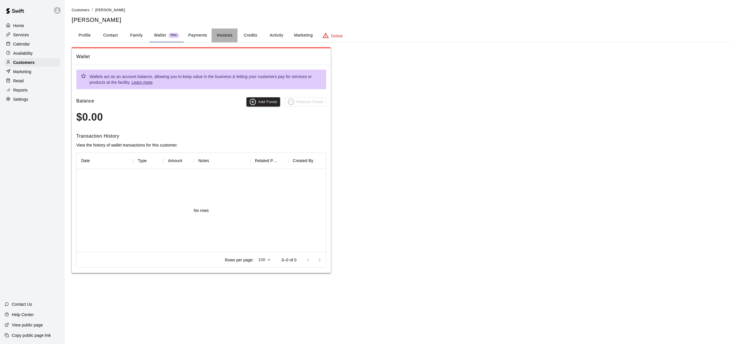
click at [227, 34] on button "Invoices" at bounding box center [225, 35] width 26 height 14
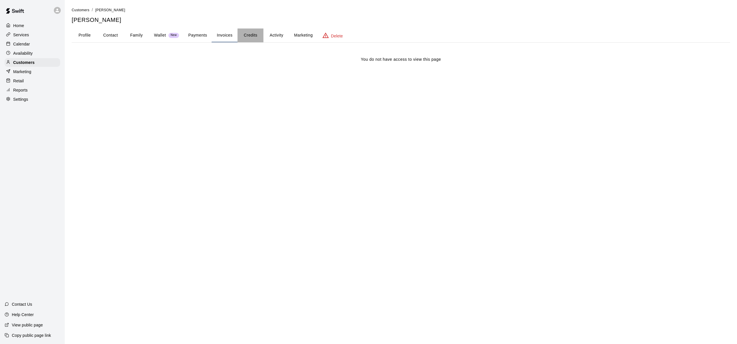
click at [245, 35] on button "Credits" at bounding box center [250, 35] width 26 height 14
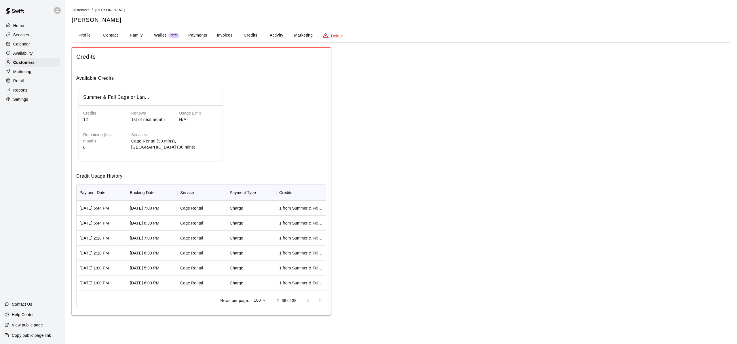
click at [174, 237] on div "[DATE] 7:00 PM" at bounding box center [152, 238] width 50 height 15
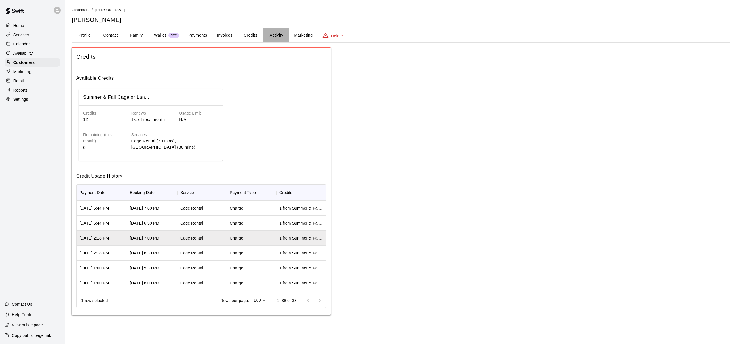
click at [278, 35] on button "Activity" at bounding box center [276, 35] width 26 height 14
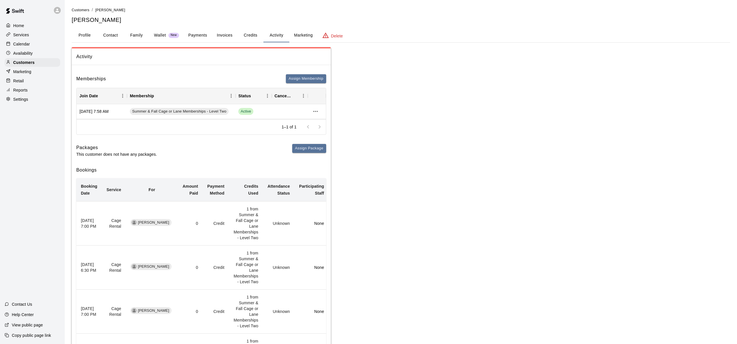
click at [225, 260] on td "Credit" at bounding box center [216, 267] width 26 height 44
drag, startPoint x: 220, startPoint y: 230, endPoint x: 268, endPoint y: 218, distance: 48.5
click at [221, 229] on td "Credit" at bounding box center [216, 223] width 26 height 44
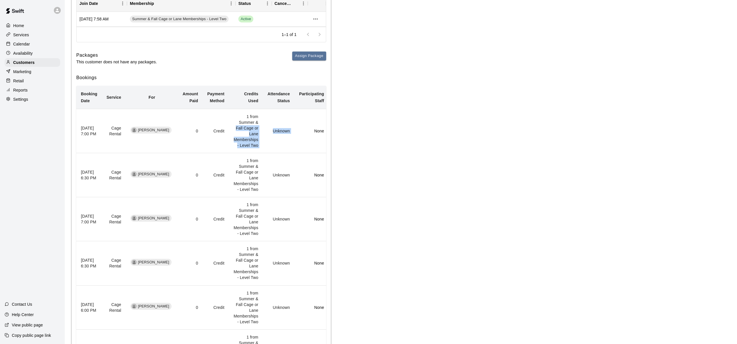
scroll to position [0, 4]
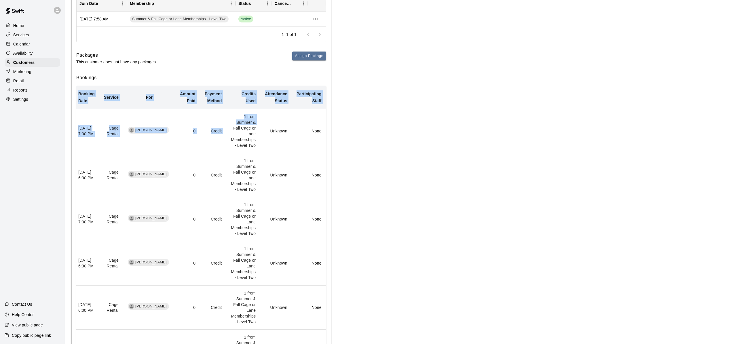
drag, startPoint x: 247, startPoint y: 127, endPoint x: 386, endPoint y: 128, distance: 139.0
click at [386, 128] on div "Activity Memberships Assign Membership Join Date Membership Status Cancel Date …" at bounding box center [401, 263] width 658 height 616
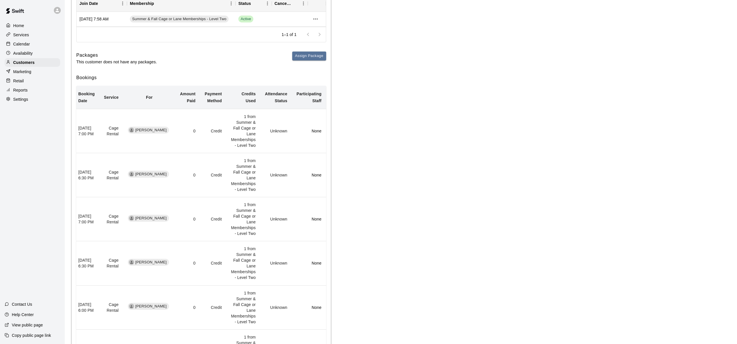
click at [391, 129] on div "Activity Memberships Assign Membership Join Date Membership Status Cancel Date …" at bounding box center [401, 263] width 658 height 616
drag, startPoint x: 213, startPoint y: 162, endPoint x: 211, endPoint y: 184, distance: 22.3
click at [213, 162] on td "Credit" at bounding box center [213, 175] width 26 height 44
click at [210, 196] on td "Credit" at bounding box center [213, 175] width 26 height 44
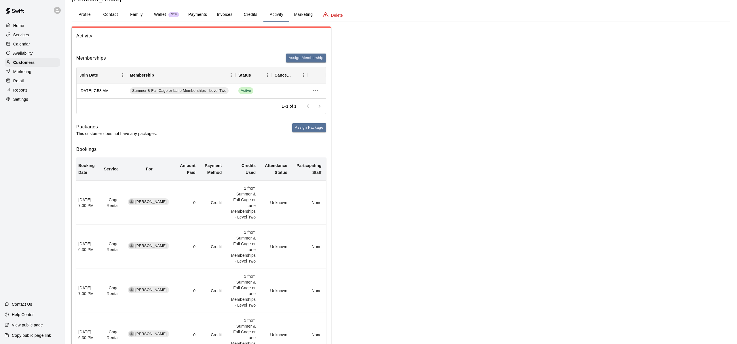
scroll to position [0, 0]
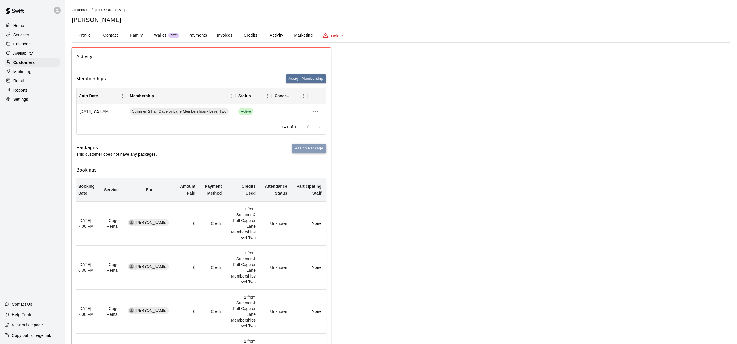
click at [306, 150] on button "Assign Package" at bounding box center [309, 148] width 34 height 9
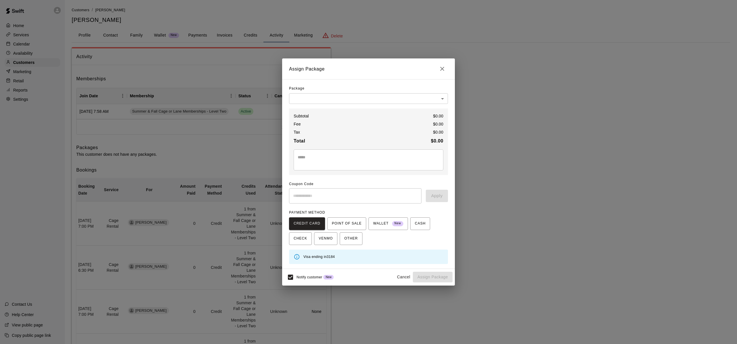
click at [344, 96] on body "Home Services Calendar Availability Customers Marketing Retail Reports Settings…" at bounding box center [368, 337] width 737 height 675
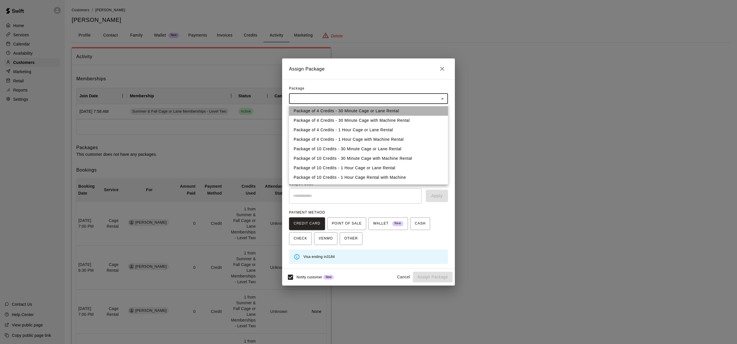
click at [338, 111] on li "Package of 4 Credits - 30 Minute Cage or Lane Rental" at bounding box center [368, 110] width 159 height 9
type input "**********"
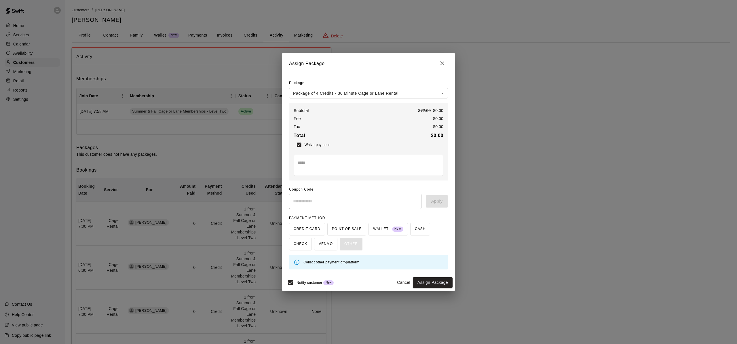
click at [430, 283] on button "Assign Package" at bounding box center [433, 282] width 40 height 11
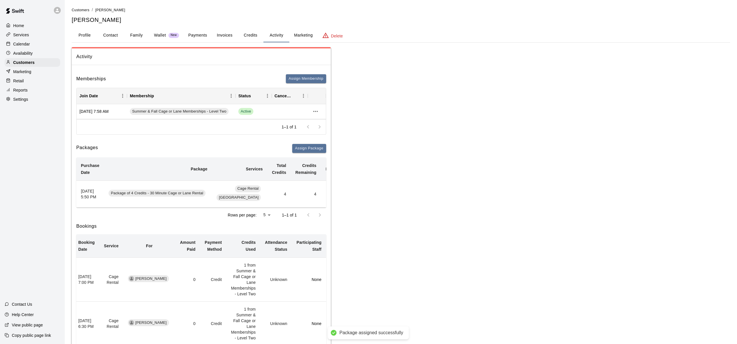
drag, startPoint x: 277, startPoint y: 189, endPoint x: 279, endPoint y: 196, distance: 6.6
click at [291, 189] on td "4" at bounding box center [306, 193] width 30 height 27
click at [291, 196] on td "4" at bounding box center [306, 193] width 30 height 27
click at [321, 193] on td "None" at bounding box center [332, 193] width 22 height 27
click at [302, 191] on td "4" at bounding box center [306, 193] width 30 height 27
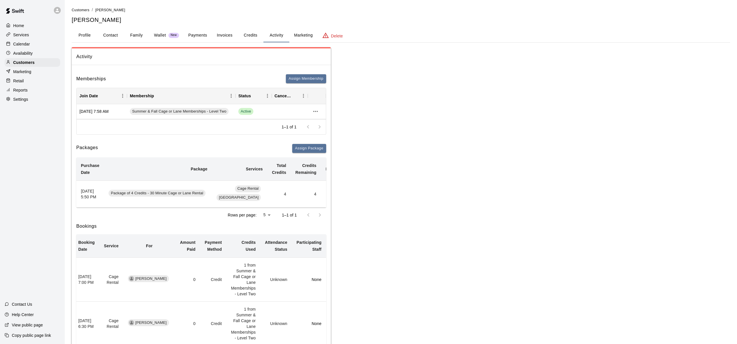
click at [291, 193] on td "4" at bounding box center [306, 193] width 30 height 27
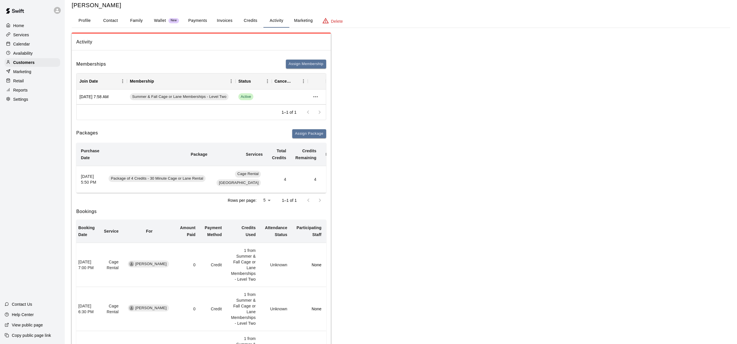
scroll to position [16, 0]
click at [254, 19] on button "Credits" at bounding box center [250, 20] width 26 height 14
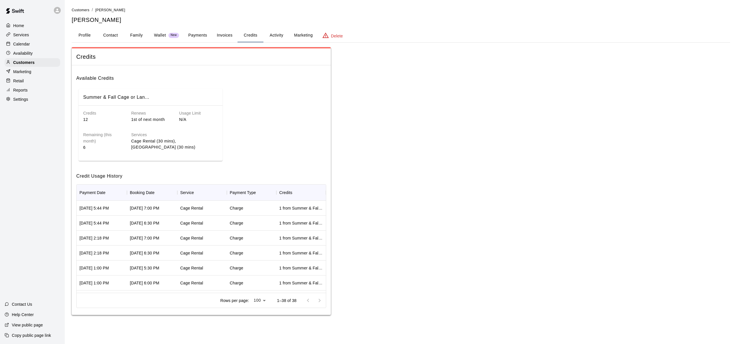
scroll to position [0, 0]
drag, startPoint x: 249, startPoint y: 161, endPoint x: 280, endPoint y: 162, distance: 31.1
click at [297, 161] on div "Package of 4 Credits - 30... Credits 4 Renews N/A Usage Limit N/A Remaining 4 S…" at bounding box center [201, 125] width 250 height 77
drag, startPoint x: 279, startPoint y: 162, endPoint x: 300, endPoint y: 161, distance: 21.0
click at [300, 161] on div "Package of 4 Credits - 30... Credits 4 Renews N/A Usage Limit N/A Remaining 4 S…" at bounding box center [201, 125] width 250 height 77
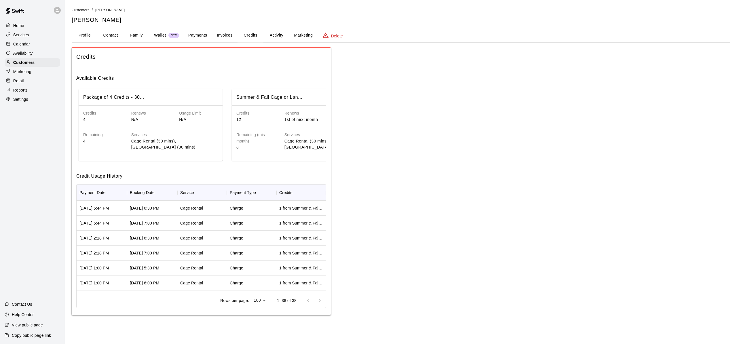
click at [303, 154] on div "Credits 12 Renews 1st of next month Usage Limit N/A Remaining (this month) 6 Se…" at bounding box center [304, 132] width 144 height 52
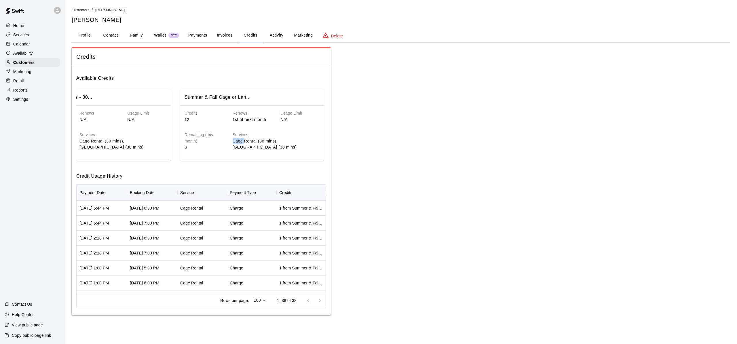
drag, startPoint x: 296, startPoint y: 139, endPoint x: 354, endPoint y: 138, distance: 58.7
click at [355, 138] on div "Credits Available Credits Package of 4 Credits - 30... Credits 4 Renews N/A Usa…" at bounding box center [401, 181] width 658 height 268
drag, startPoint x: 301, startPoint y: 132, endPoint x: 291, endPoint y: 151, distance: 21.8
click at [301, 132] on div "Services Cage Rental (30 mins), [GEOGRAPHIC_DATA] (30 mins)" at bounding box center [271, 137] width 96 height 28
drag, startPoint x: 179, startPoint y: 161, endPoint x: 98, endPoint y: 159, distance: 80.3
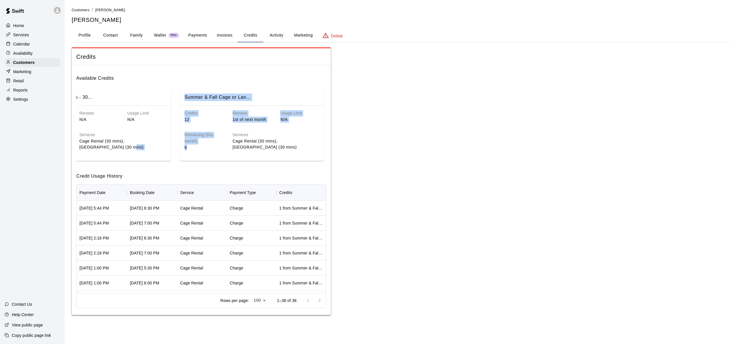
click at [98, 159] on div "Package of 4 Credits - 30... Credits 4 Renews N/A Usage Limit N/A Remaining 4 S…" at bounding box center [201, 125] width 250 height 77
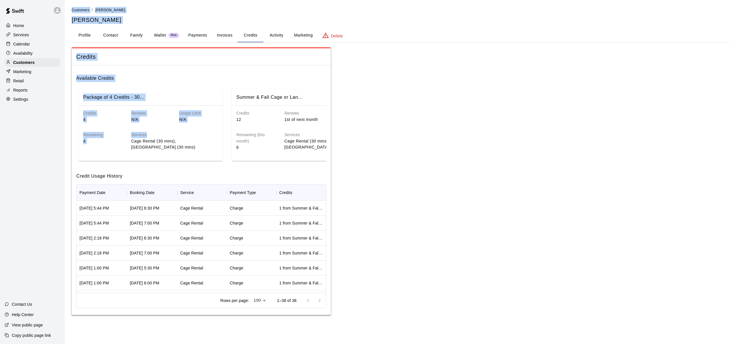
drag, startPoint x: 149, startPoint y: 137, endPoint x: 46, endPoint y: 125, distance: 103.7
click at [46, 125] on div "Home Services Calendar Availability Customers Marketing Retail Reports Settings…" at bounding box center [368, 163] width 737 height 326
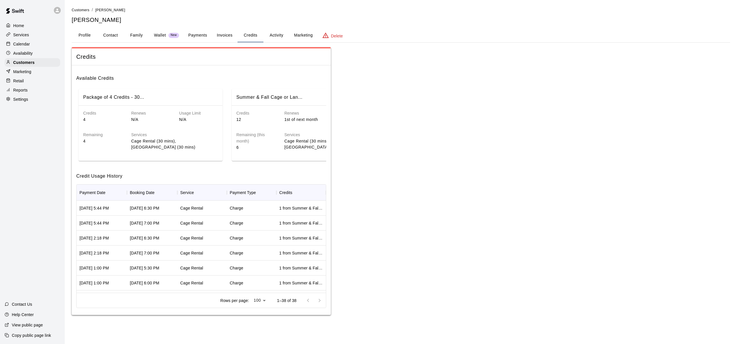
click at [129, 132] on div "Services Cage Rental (30 mins), [GEOGRAPHIC_DATA] (30 mins)" at bounding box center [170, 137] width 96 height 28
click at [277, 37] on button "Activity" at bounding box center [276, 35] width 26 height 14
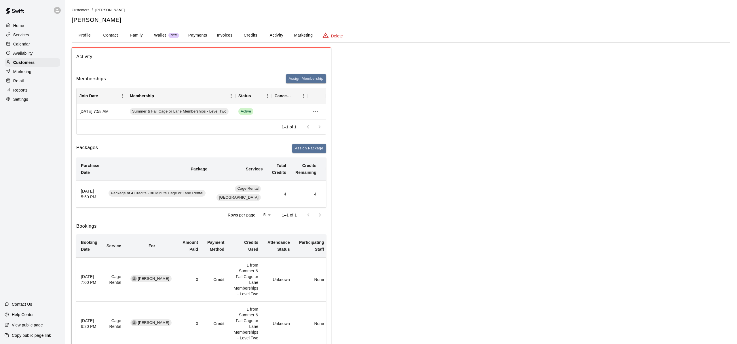
click at [292, 196] on td "4" at bounding box center [306, 193] width 30 height 27
drag, startPoint x: 307, startPoint y: 195, endPoint x: 280, endPoint y: 199, distance: 27.3
click at [321, 195] on td "None" at bounding box center [332, 193] width 22 height 27
drag, startPoint x: 280, startPoint y: 199, endPoint x: 275, endPoint y: 199, distance: 4.9
click at [291, 199] on td "4" at bounding box center [306, 193] width 30 height 27
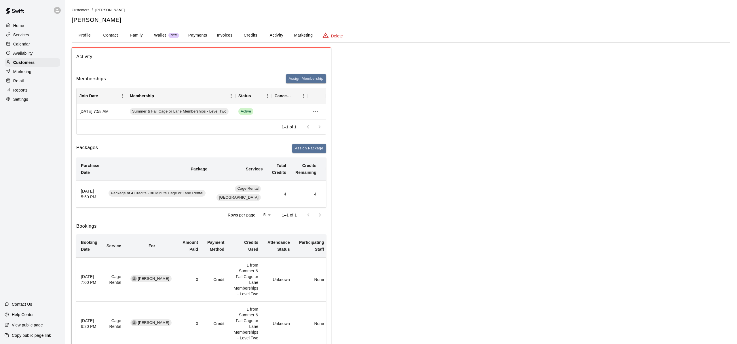
drag, startPoint x: 131, startPoint y: 206, endPoint x: 140, endPoint y: 200, distance: 10.0
click at [131, 205] on td "Package of 4 Credits - 30 Minute Cage or Lane Rental" at bounding box center [158, 193] width 108 height 27
drag, startPoint x: 245, startPoint y: 193, endPoint x: 257, endPoint y: 193, distance: 12.4
click at [246, 192] on td "Cage Rental [GEOGRAPHIC_DATA]" at bounding box center [239, 193] width 55 height 27
click at [270, 195] on td "4" at bounding box center [278, 193] width 23 height 27
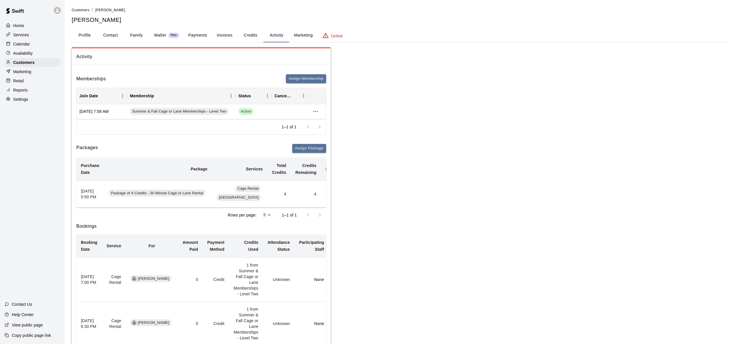
drag, startPoint x: 277, startPoint y: 192, endPoint x: 289, endPoint y: 192, distance: 12.1
click at [291, 192] on td "4" at bounding box center [306, 193] width 30 height 27
click at [300, 36] on button "Marketing" at bounding box center [303, 35] width 28 height 14
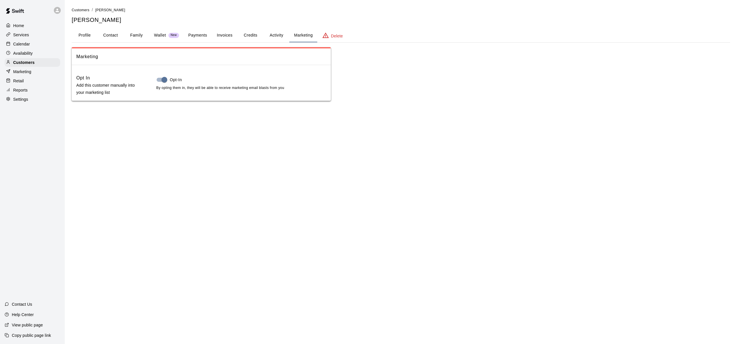
click at [283, 36] on button "Activity" at bounding box center [276, 35] width 26 height 14
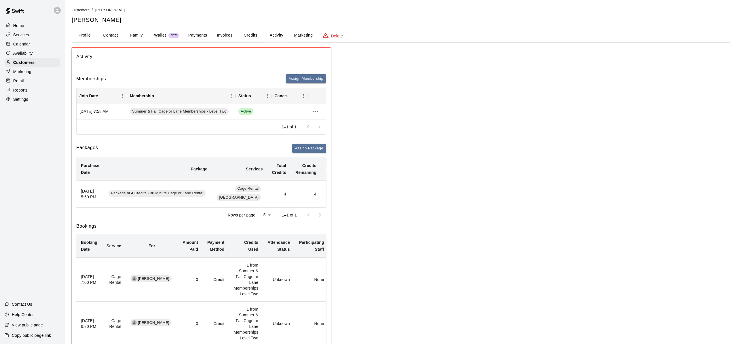
click at [272, 147] on div "Packages Assign Package" at bounding box center [201, 148] width 250 height 9
drag, startPoint x: 274, startPoint y: 198, endPoint x: 261, endPoint y: 200, distance: 13.1
click at [274, 198] on td "4" at bounding box center [278, 193] width 23 height 27
click at [267, 200] on td "4" at bounding box center [278, 193] width 23 height 27
drag, startPoint x: 262, startPoint y: 199, endPoint x: 274, endPoint y: 192, distance: 13.7
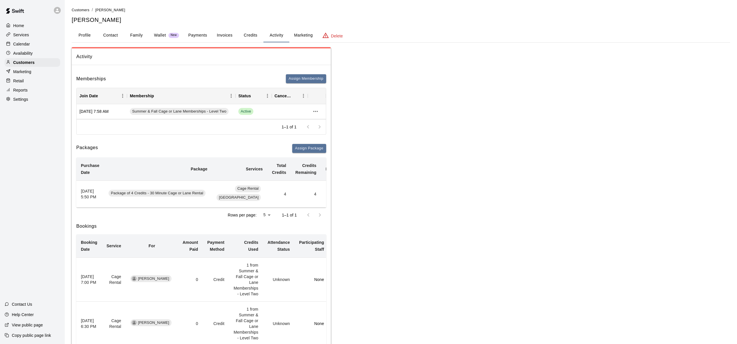
click at [267, 199] on td "4" at bounding box center [278, 193] width 23 height 27
click at [274, 192] on td "4" at bounding box center [278, 193] width 23 height 27
click at [275, 192] on td "4" at bounding box center [278, 193] width 23 height 27
click at [291, 194] on td "4" at bounding box center [306, 193] width 30 height 27
click at [291, 193] on td "4" at bounding box center [306, 193] width 30 height 27
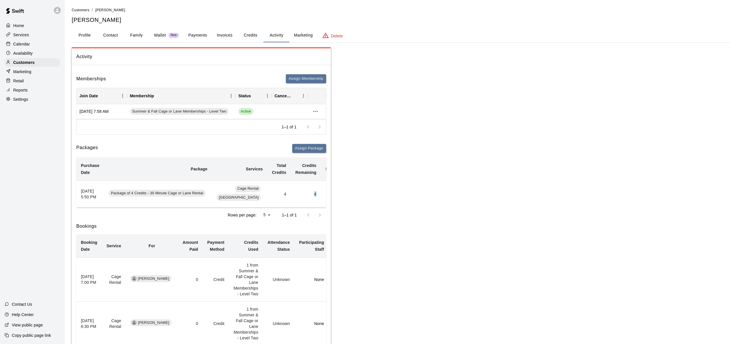
click at [291, 193] on td "4" at bounding box center [306, 193] width 30 height 27
click at [291, 192] on td "4" at bounding box center [306, 193] width 30 height 27
click at [291, 191] on td "4" at bounding box center [306, 193] width 30 height 27
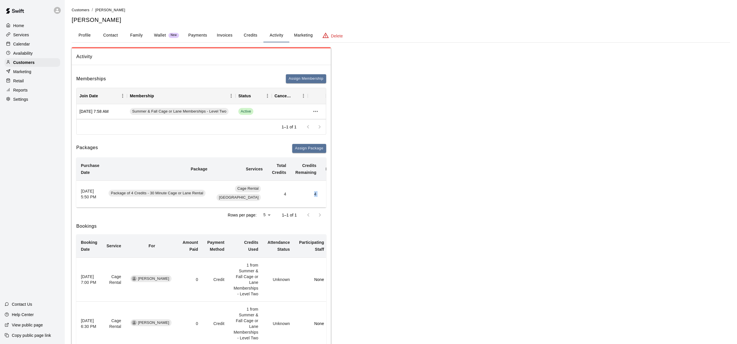
click at [254, 33] on button "Credits" at bounding box center [250, 35] width 26 height 14
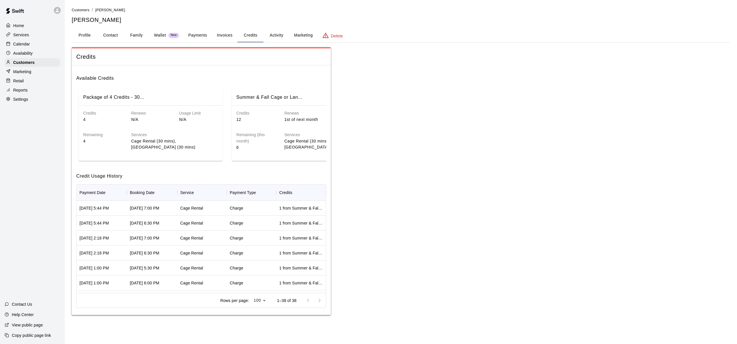
click at [323, 208] on div "1 from Summer & Fall Cage or Lane Memberships - Level Two" at bounding box center [300, 208] width 49 height 15
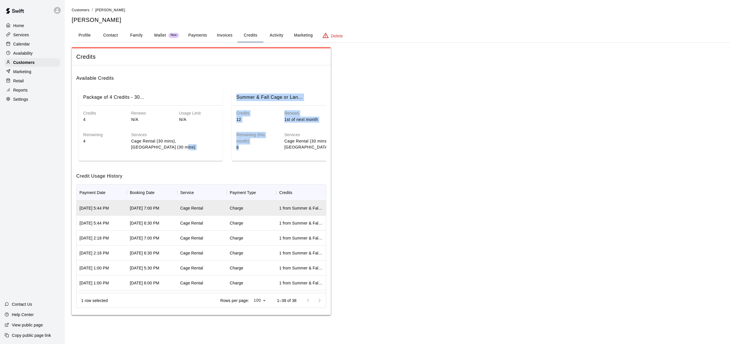
drag, startPoint x: 174, startPoint y: 162, endPoint x: 241, endPoint y: 162, distance: 66.8
click at [236, 161] on div "Package of 4 Credits - 30... Credits 4 Renews N/A Usage Limit N/A Remaining 4 S…" at bounding box center [201, 125] width 250 height 77
drag, startPoint x: 266, startPoint y: 162, endPoint x: 305, endPoint y: 161, distance: 38.6
click at [305, 161] on div "Package of 4 Credits - 30... Credits 4 Renews N/A Usage Limit N/A Remaining 4 S…" at bounding box center [201, 125] width 250 height 77
drag, startPoint x: 301, startPoint y: 165, endPoint x: 288, endPoint y: 171, distance: 14.7
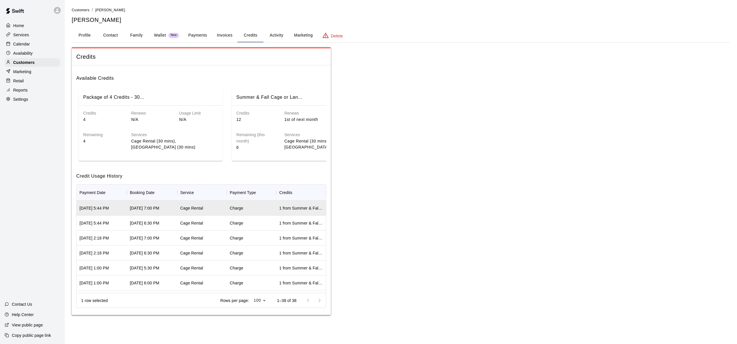
click at [301, 165] on div "Available Credits Package of 4 Credits - 30... Credits 4 Renews N/A Usage Limit…" at bounding box center [201, 190] width 259 height 250
click at [224, 36] on button "Invoices" at bounding box center [225, 35] width 26 height 14
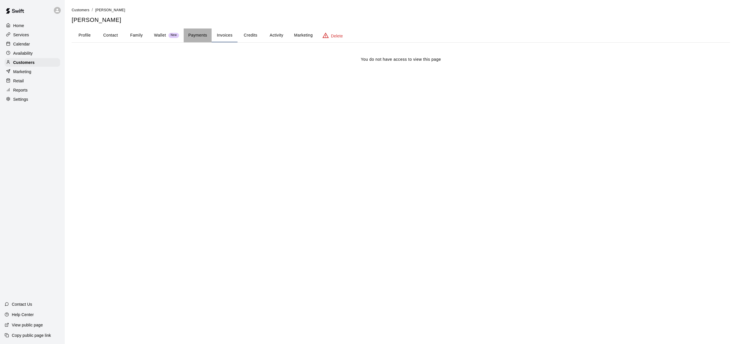
click at [203, 35] on button "Payments" at bounding box center [198, 35] width 28 height 14
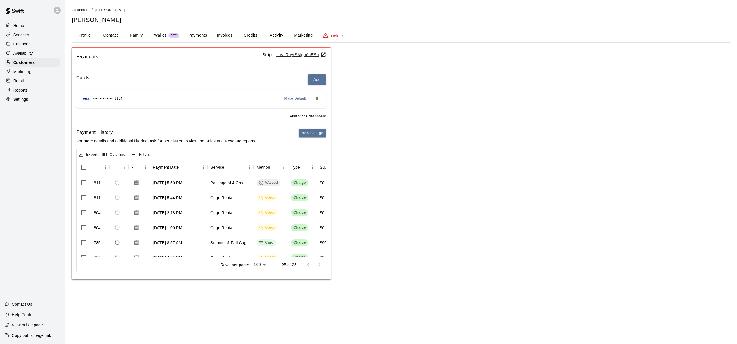
drag, startPoint x: 123, startPoint y: 256, endPoint x: 181, endPoint y: 258, distance: 58.5
click at [181, 258] on div "Export Columns 0 Filters Id Refund Receipt Payment Date Service Method Type Sub…" at bounding box center [201, 210] width 250 height 124
click at [145, 182] on div at bounding box center [139, 182] width 22 height 15
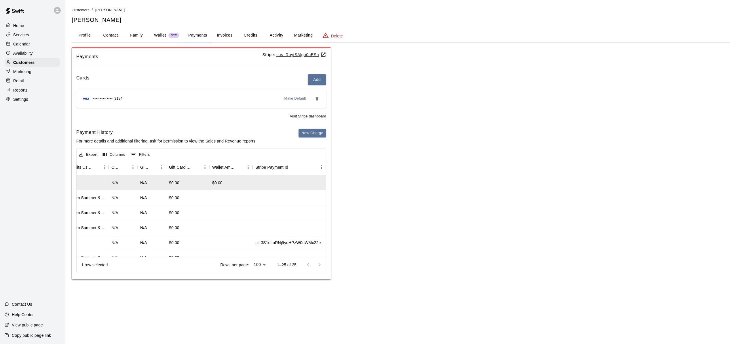
scroll to position [0, 525]
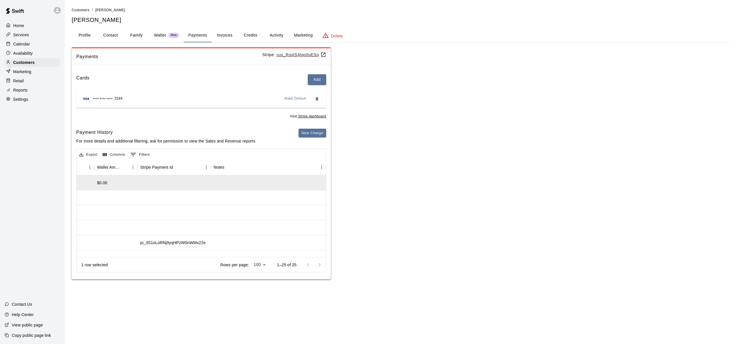
drag, startPoint x: 313, startPoint y: 36, endPoint x: 304, endPoint y: 37, distance: 9.1
click at [313, 36] on button "Marketing" at bounding box center [303, 35] width 28 height 14
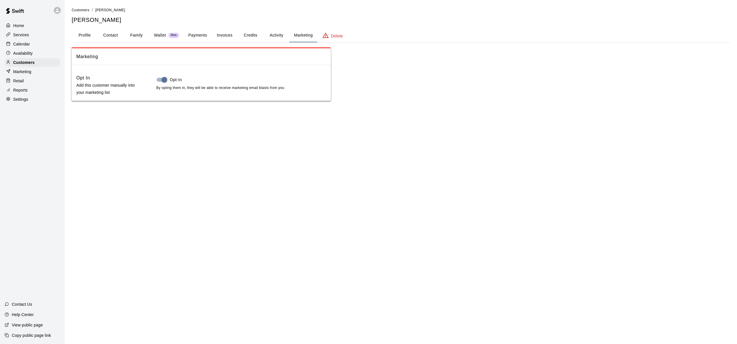
click at [275, 37] on button "Activity" at bounding box center [276, 35] width 26 height 14
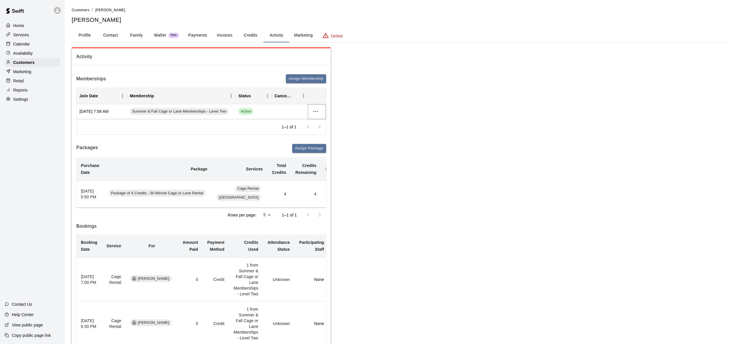
click at [311, 113] on button "more actions" at bounding box center [316, 111] width 10 height 10
click at [276, 146] on div at bounding box center [368, 172] width 737 height 344
drag, startPoint x: 282, startPoint y: 194, endPoint x: 301, endPoint y: 192, distance: 19.7
click at [291, 194] on td "4" at bounding box center [306, 193] width 30 height 27
click at [303, 192] on td "4" at bounding box center [306, 193] width 30 height 27
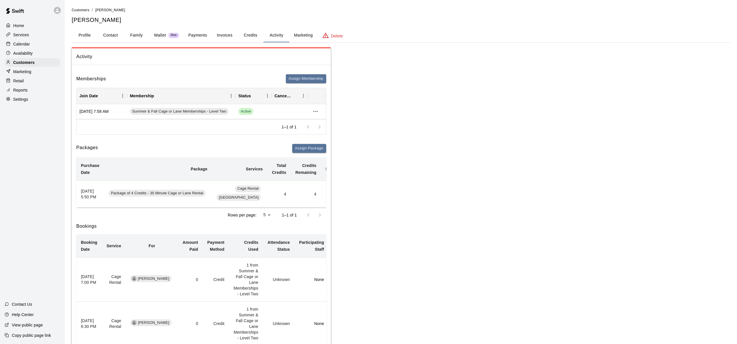
click at [303, 192] on td "4" at bounding box center [306, 193] width 30 height 27
click at [22, 43] on p "Calendar" at bounding box center [21, 44] width 17 height 6
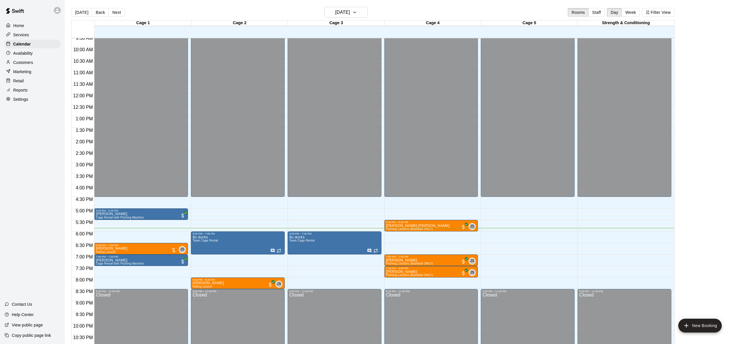
scroll to position [224, 0]
click at [343, 201] on div "12:00 AM – 4:30 PM Closed 6:00 PM – 7:00 PM 8u ducks Team Cage Rental 8:30 PM –…" at bounding box center [334, 93] width 94 height 553
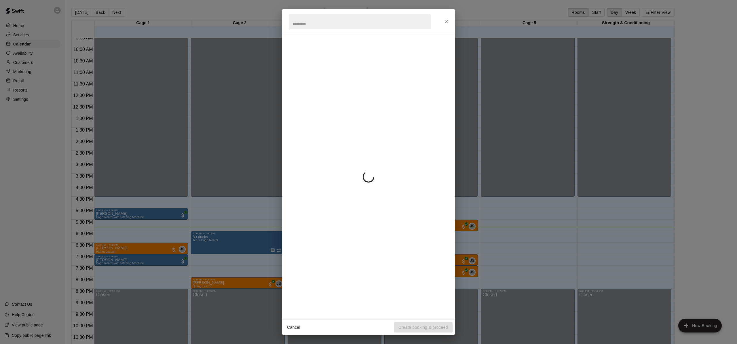
scroll to position [222, 0]
click at [343, 201] on div at bounding box center [368, 177] width 159 height 276
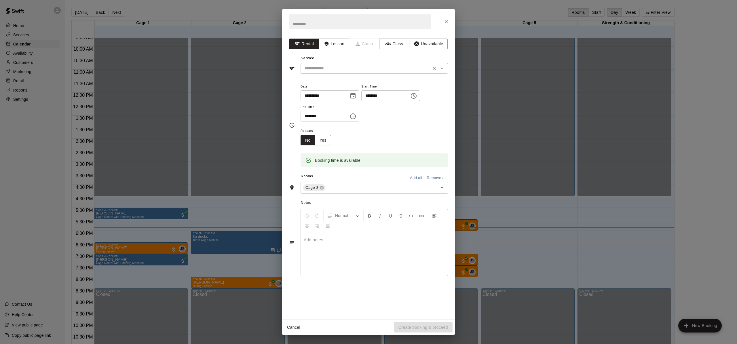
click at [363, 70] on input "text" at bounding box center [365, 68] width 127 height 7
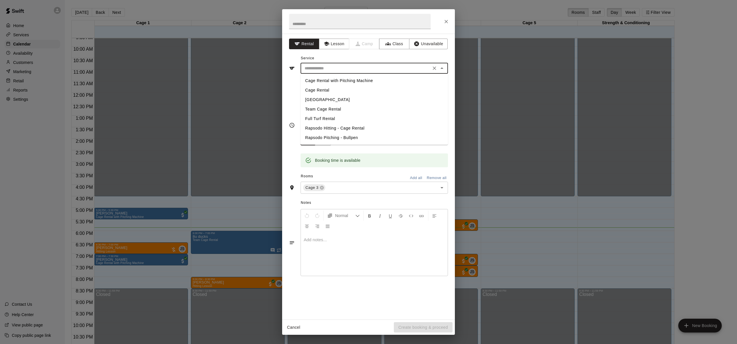
click at [329, 92] on li "Cage Rental" at bounding box center [373, 89] width 147 height 9
type input "**********"
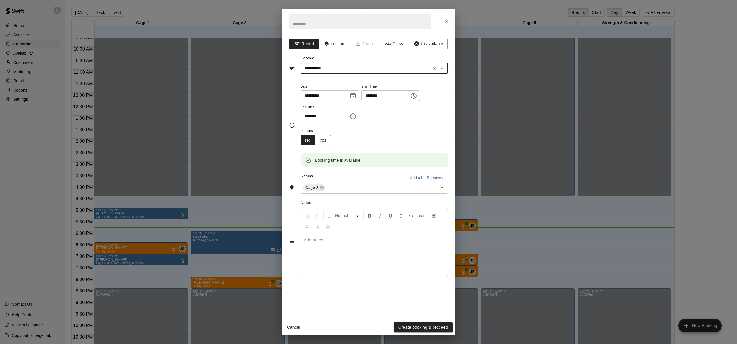
click at [315, 25] on input "text" at bounding box center [360, 21] width 142 height 15
type input "******"
click at [424, 326] on button "Create booking & proceed" at bounding box center [423, 327] width 59 height 11
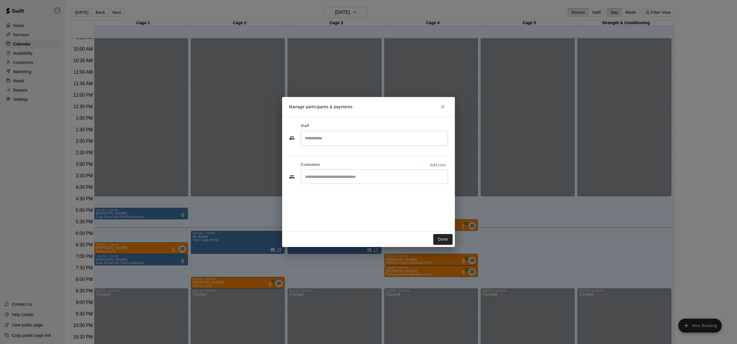
click at [357, 182] on div "​" at bounding box center [373, 177] width 147 height 14
type input "*******"
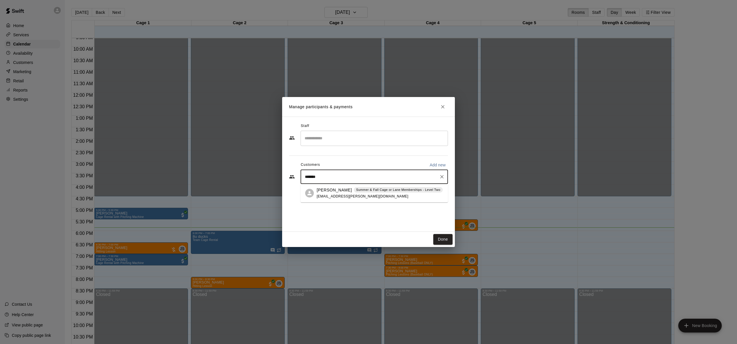
click at [355, 193] on div "[PERSON_NAME] Summer & Fall Cage or Lane Memberships - Level Two" at bounding box center [380, 190] width 126 height 6
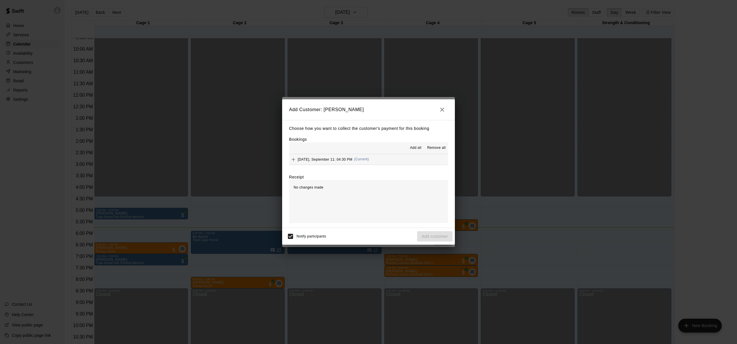
click at [294, 159] on icon "Add" at bounding box center [293, 160] width 6 height 6
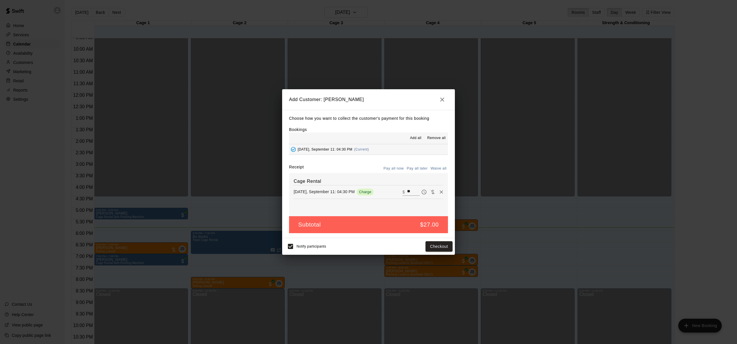
click at [395, 168] on button "Pay all now" at bounding box center [393, 168] width 23 height 9
click at [436, 243] on button "Checkout" at bounding box center [438, 246] width 27 height 11
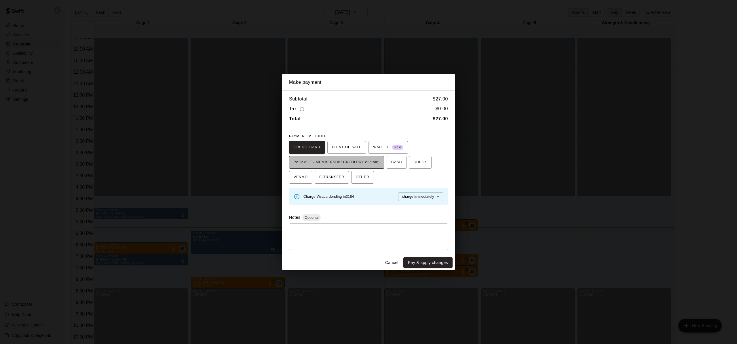
click at [361, 161] on span "PACKAGE / MEMBERSHIP CREDITS (1 eligible)" at bounding box center [337, 162] width 86 height 9
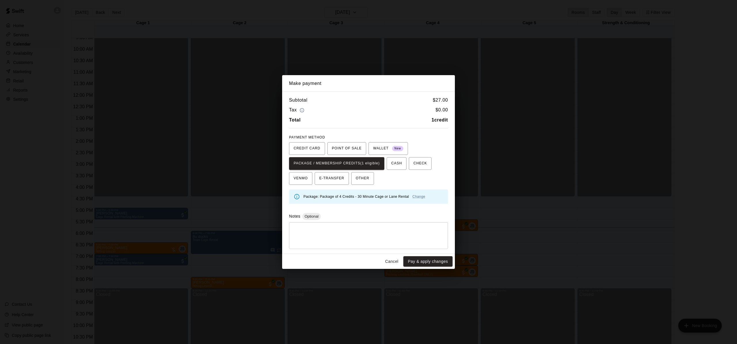
click at [432, 259] on button "Pay & apply changes" at bounding box center [427, 261] width 49 height 11
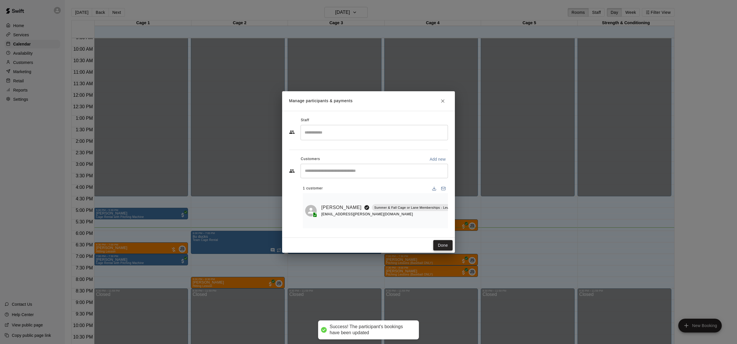
click at [439, 246] on button "Done" at bounding box center [442, 245] width 19 height 11
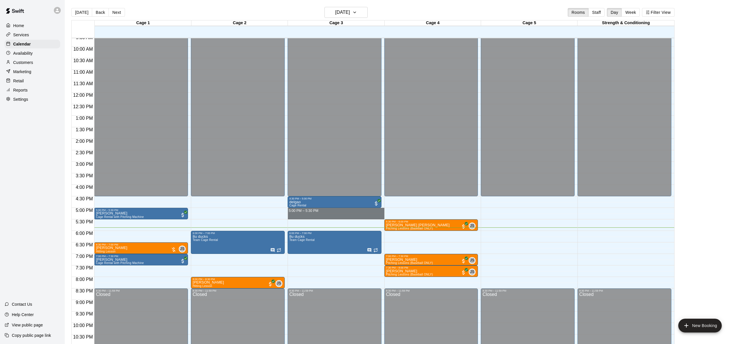
drag, startPoint x: 374, startPoint y: 211, endPoint x: 372, endPoint y: 218, distance: 7.7
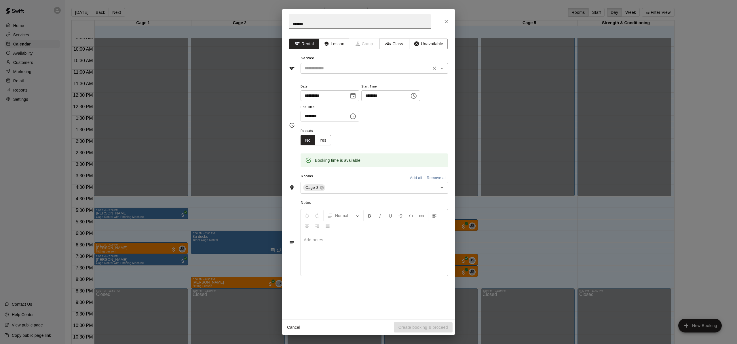
type input "*******"
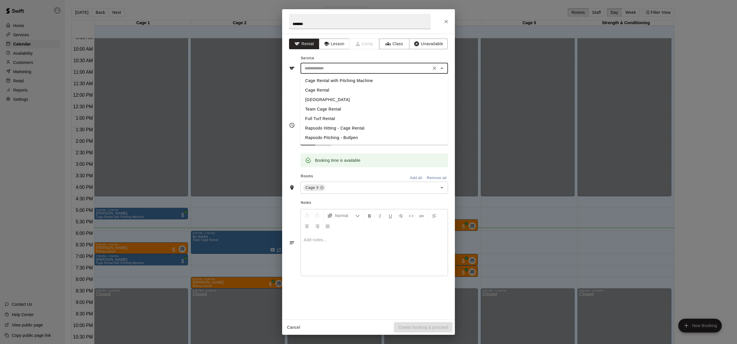
click at [348, 72] on input "text" at bounding box center [365, 68] width 127 height 7
click at [338, 90] on li "Cage Rental" at bounding box center [373, 89] width 147 height 9
type input "**********"
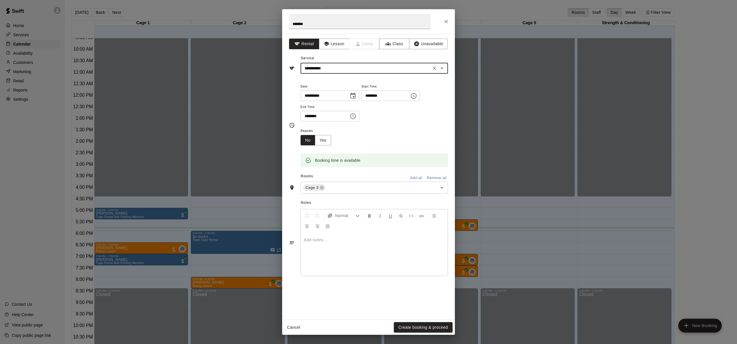
click at [424, 327] on button "Create booking & proceed" at bounding box center [423, 327] width 59 height 11
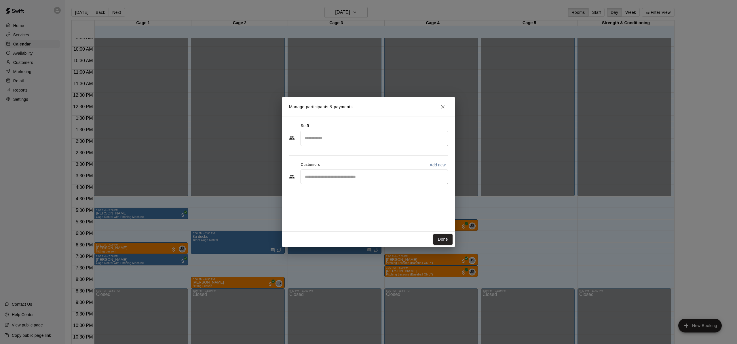
click at [345, 178] on input "Start typing to search customers..." at bounding box center [374, 177] width 142 height 6
type input "*****"
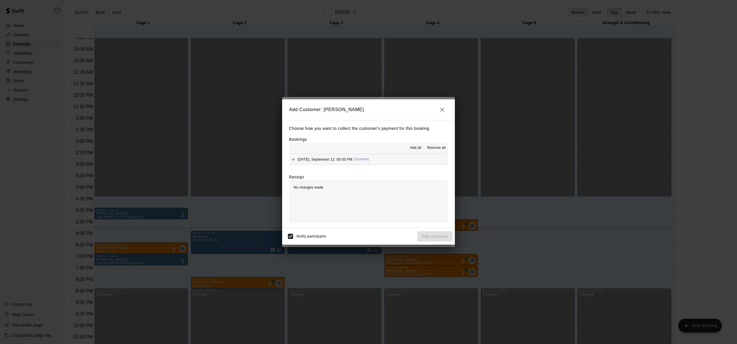
click at [301, 159] on span "[DATE], September 11: 05:00 PM" at bounding box center [325, 159] width 55 height 4
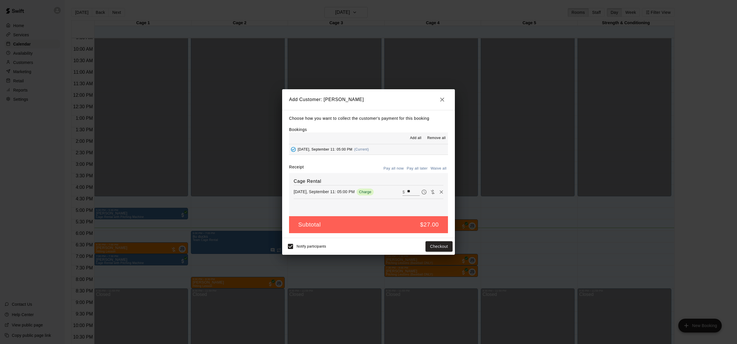
drag, startPoint x: 397, startPoint y: 168, endPoint x: 398, endPoint y: 171, distance: 3.5
click at [397, 168] on button "Pay all now" at bounding box center [393, 168] width 23 height 9
click at [435, 245] on button "Checkout" at bounding box center [438, 246] width 27 height 11
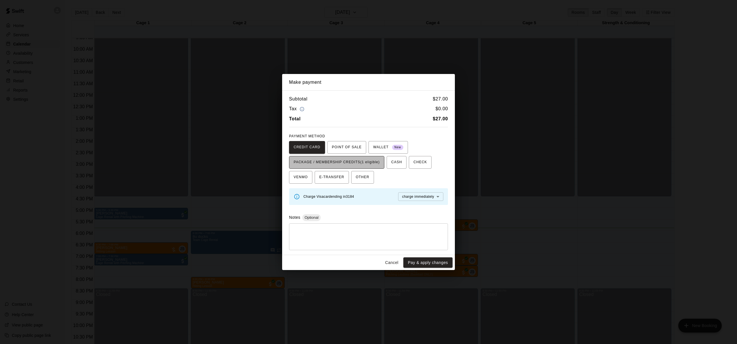
click at [347, 167] on button "PACKAGE / MEMBERSHIP CREDITS (1 eligible)" at bounding box center [336, 162] width 95 height 13
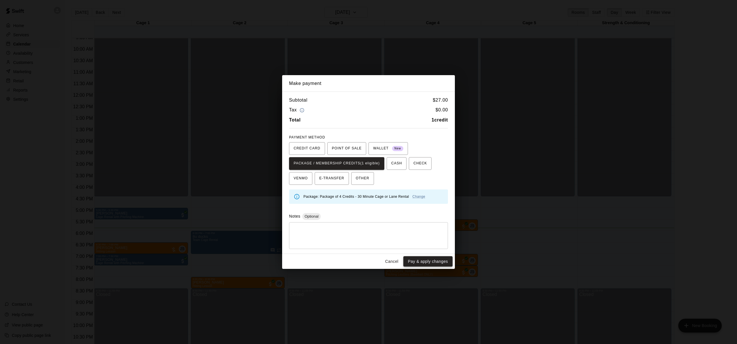
click at [432, 262] on button "Pay & apply changes" at bounding box center [427, 261] width 49 height 11
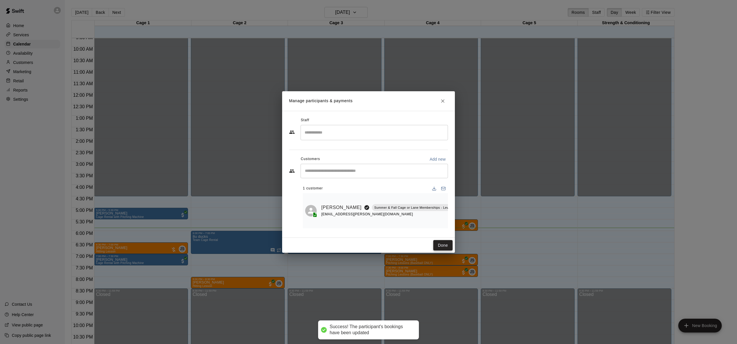
click at [439, 243] on button "Done" at bounding box center [442, 245] width 19 height 11
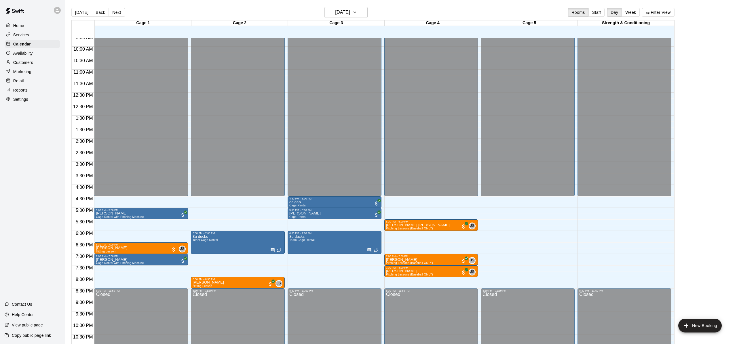
click at [23, 63] on p "Customers" at bounding box center [23, 63] width 20 height 6
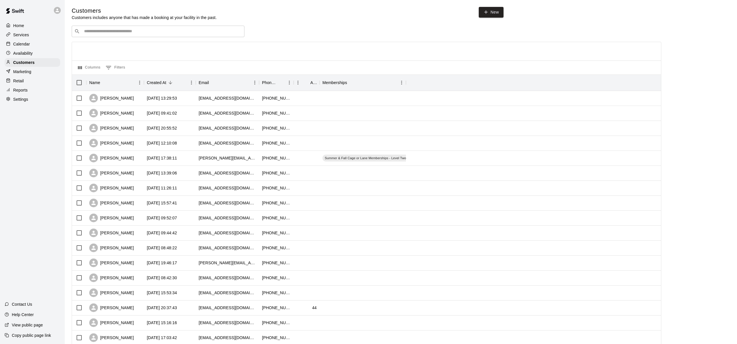
click at [143, 34] on div "​ ​" at bounding box center [158, 32] width 173 height 12
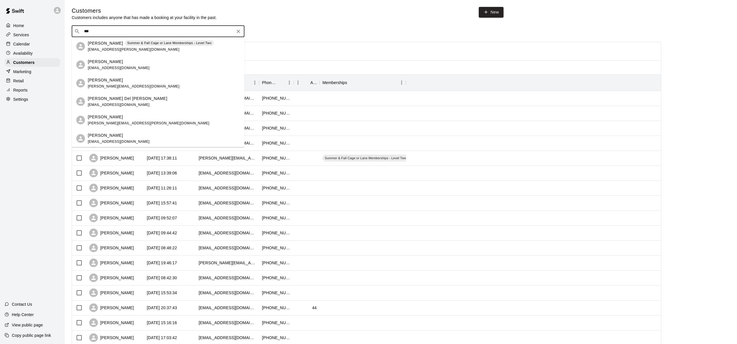
type input "****"
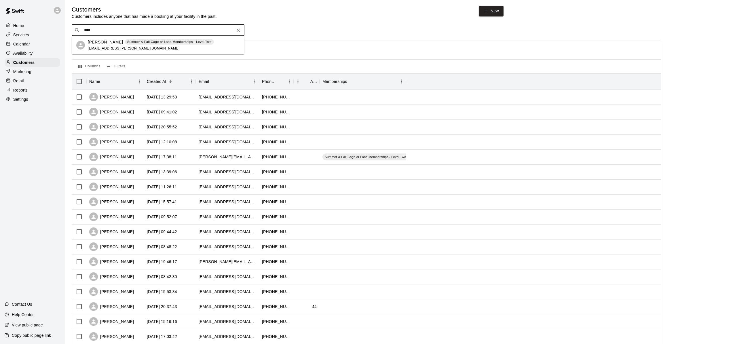
scroll to position [1, 0]
click at [98, 44] on p "[PERSON_NAME]" at bounding box center [105, 42] width 35 height 6
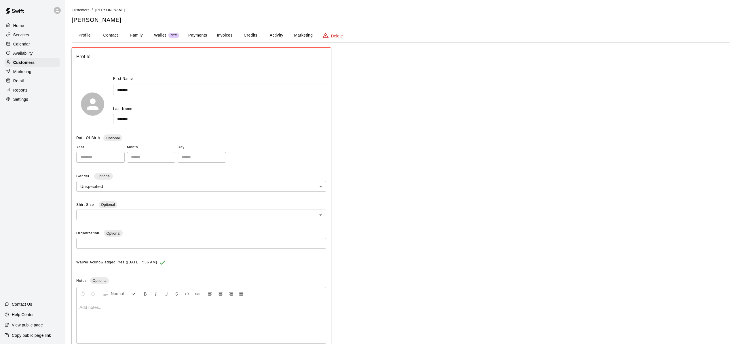
click at [264, 34] on button "Activity" at bounding box center [276, 35] width 26 height 14
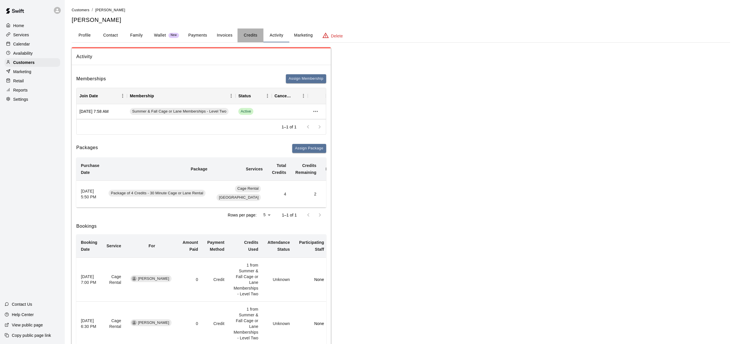
click at [254, 35] on button "Credits" at bounding box center [250, 35] width 26 height 14
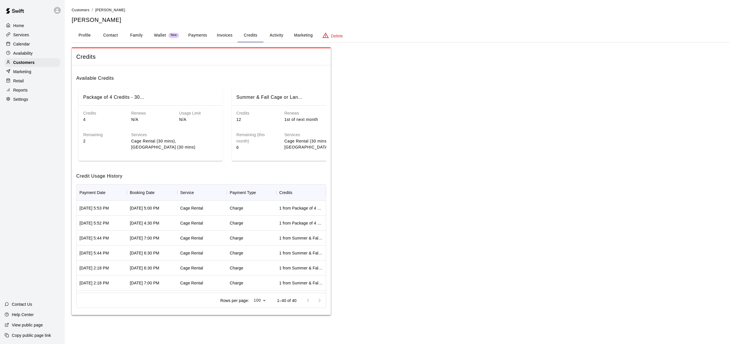
click at [277, 36] on button "Activity" at bounding box center [276, 35] width 26 height 14
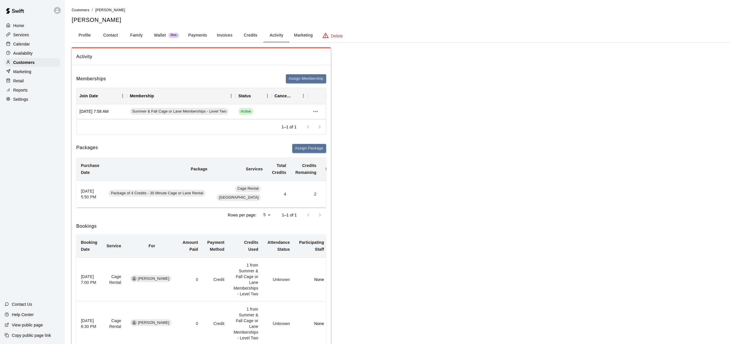
click at [257, 37] on button "Credits" at bounding box center [250, 35] width 26 height 14
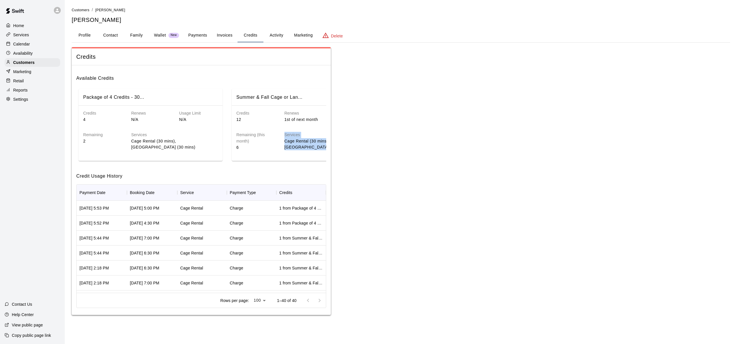
drag, startPoint x: 233, startPoint y: 162, endPoint x: 298, endPoint y: 162, distance: 64.8
click at [298, 163] on div "Available Credits Package of 4 Credits - 30... Credits 4 Renews N/A Usage Limit…" at bounding box center [201, 190] width 259 height 250
click at [285, 148] on p "Cage Rental (30 mins), [GEOGRAPHIC_DATA] (30 mins)" at bounding box center [327, 144] width 87 height 12
click at [27, 45] on p "Calendar" at bounding box center [21, 44] width 17 height 6
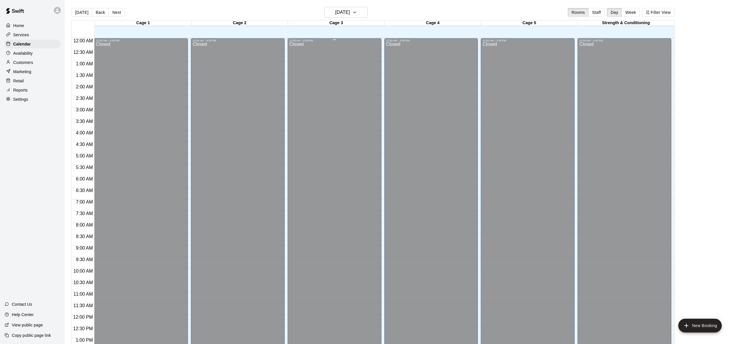
scroll to position [223, 0]
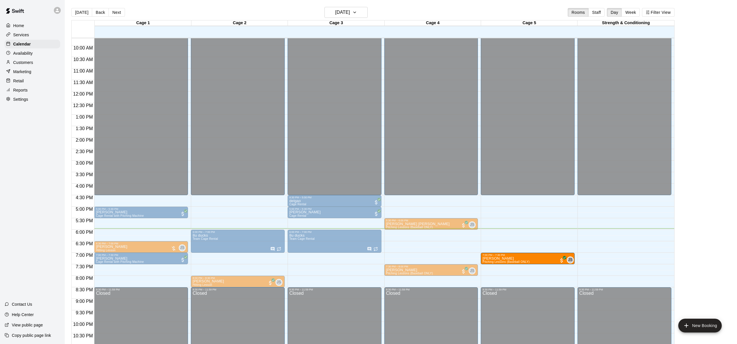
drag, startPoint x: 432, startPoint y: 256, endPoint x: 484, endPoint y: 256, distance: 51.8
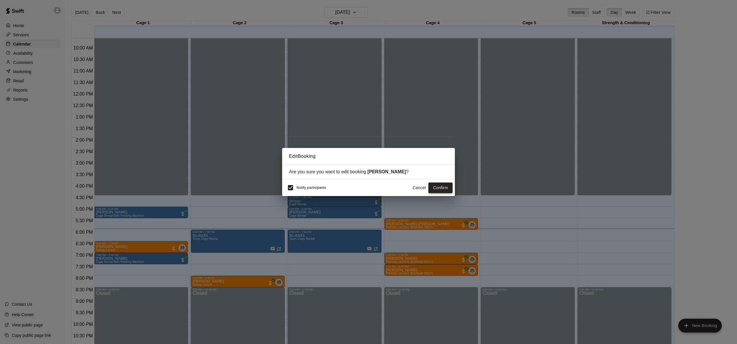
click at [439, 187] on button "Confirm" at bounding box center [440, 187] width 24 height 11
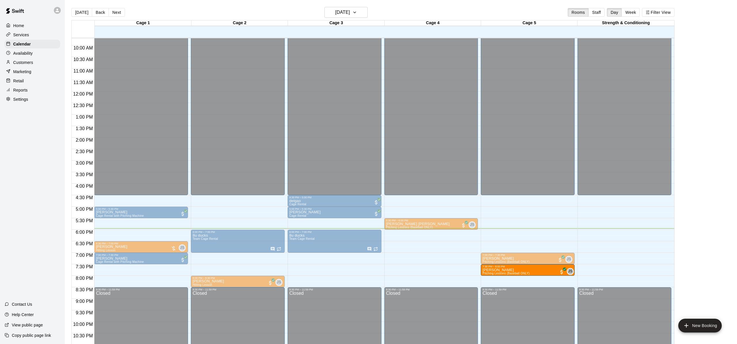
drag, startPoint x: 415, startPoint y: 266, endPoint x: 499, endPoint y: 267, distance: 83.7
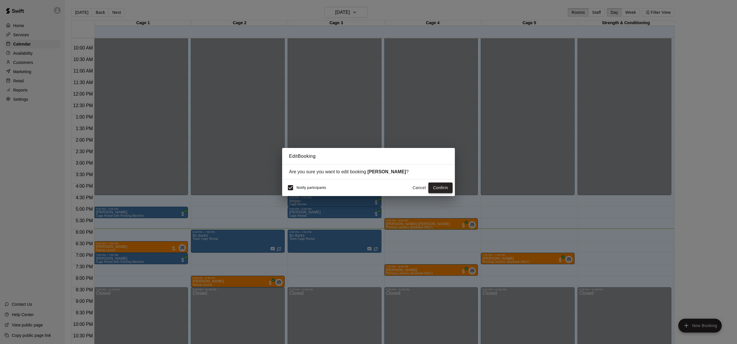
click at [446, 188] on button "Confirm" at bounding box center [440, 187] width 24 height 11
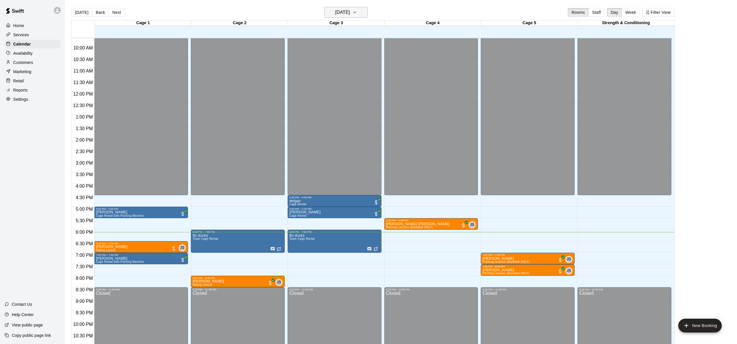
click at [359, 12] on button "[DATE]" at bounding box center [345, 12] width 43 height 11
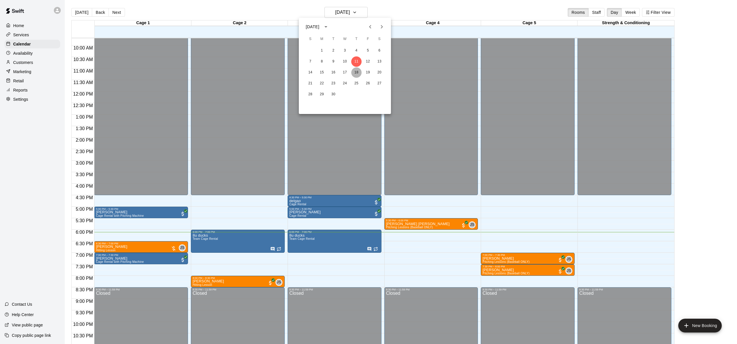
click at [358, 74] on button "18" at bounding box center [356, 72] width 10 height 10
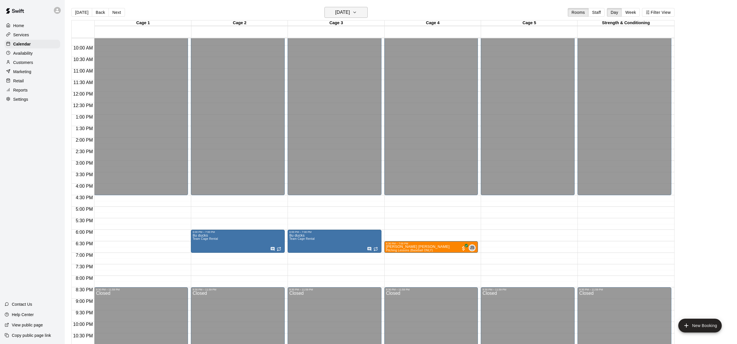
click at [346, 14] on h6 "[DATE]" at bounding box center [342, 12] width 15 height 8
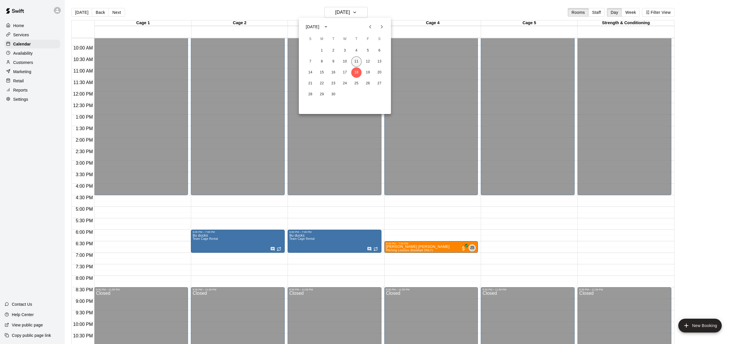
click at [355, 61] on button "11" at bounding box center [356, 61] width 10 height 10
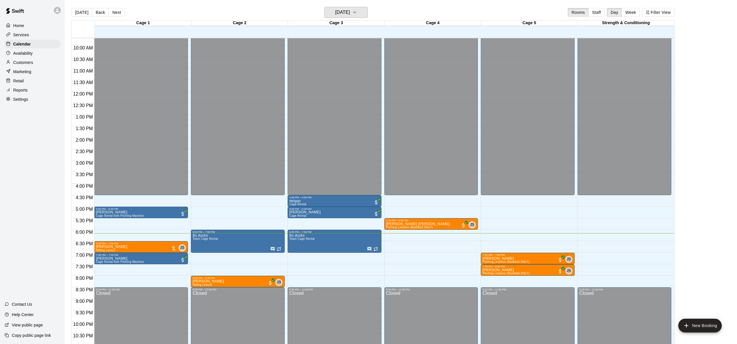
scroll to position [240, 0]
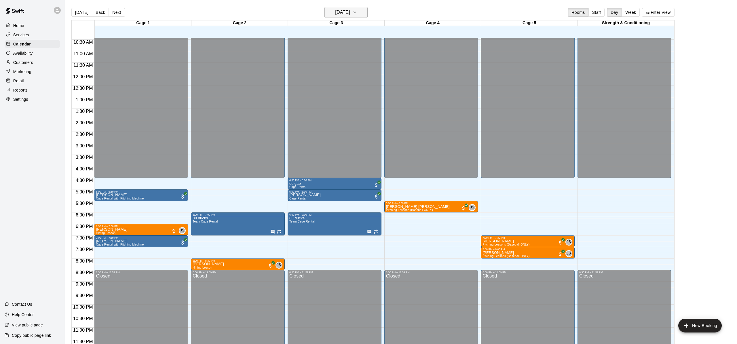
click at [347, 16] on h6 "[DATE]" at bounding box center [342, 12] width 15 height 8
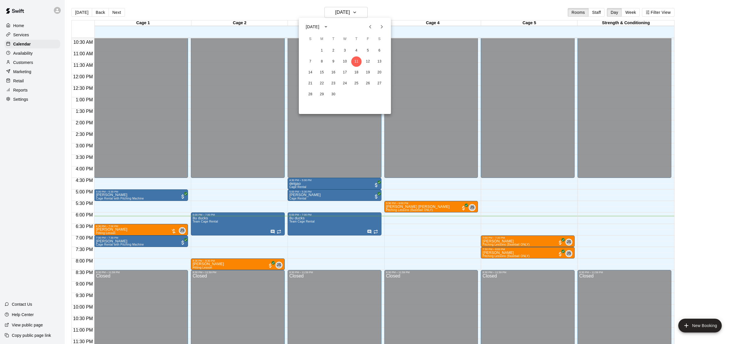
click at [380, 27] on icon "Next month" at bounding box center [381, 26] width 7 height 7
click at [379, 26] on icon "Next month" at bounding box center [381, 26] width 7 height 7
click at [323, 60] on button "5" at bounding box center [322, 61] width 10 height 10
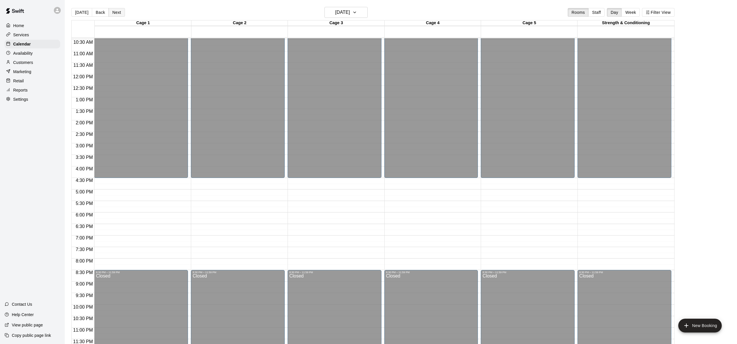
click at [113, 11] on button "Next" at bounding box center [116, 12] width 16 height 9
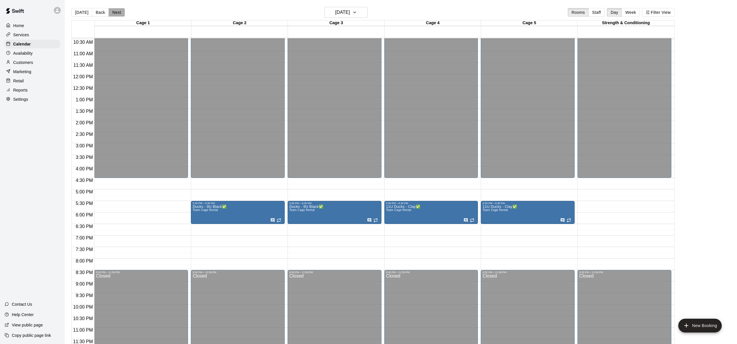
click at [113, 11] on button "Next" at bounding box center [116, 12] width 16 height 9
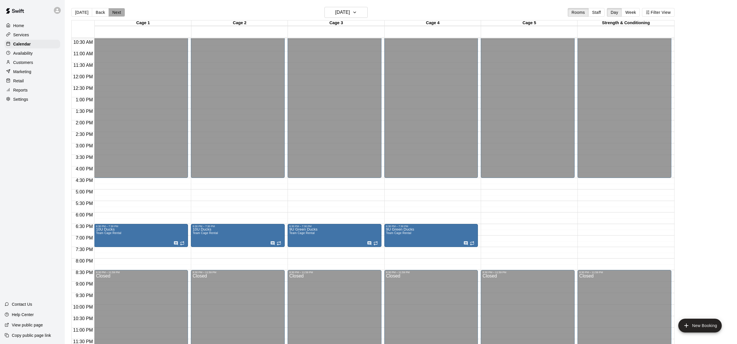
click at [113, 11] on button "Next" at bounding box center [116, 12] width 16 height 9
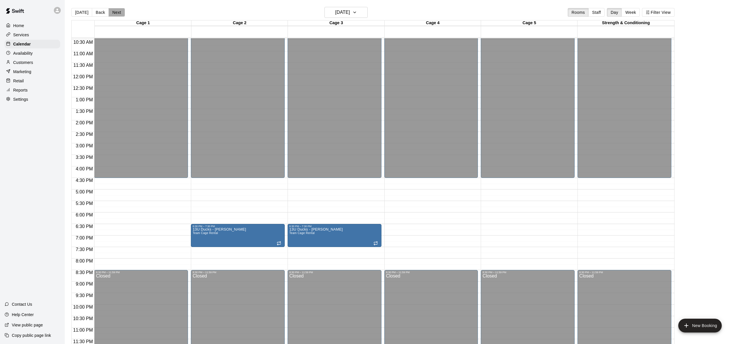
click at [113, 11] on button "Next" at bounding box center [116, 12] width 16 height 9
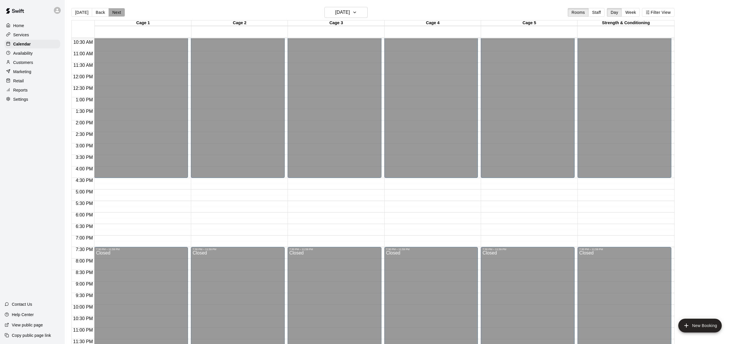
click at [113, 12] on button "Next" at bounding box center [116, 12] width 16 height 9
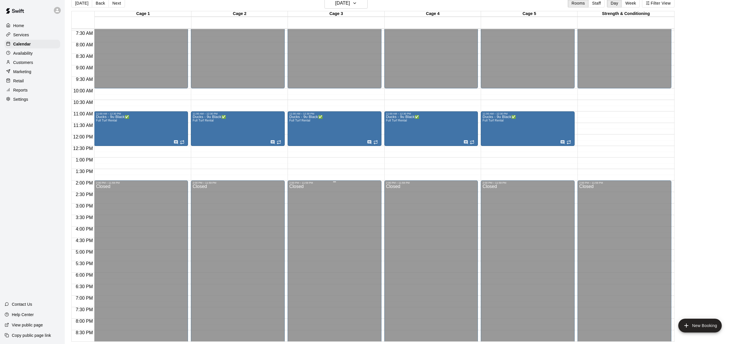
scroll to position [0, 0]
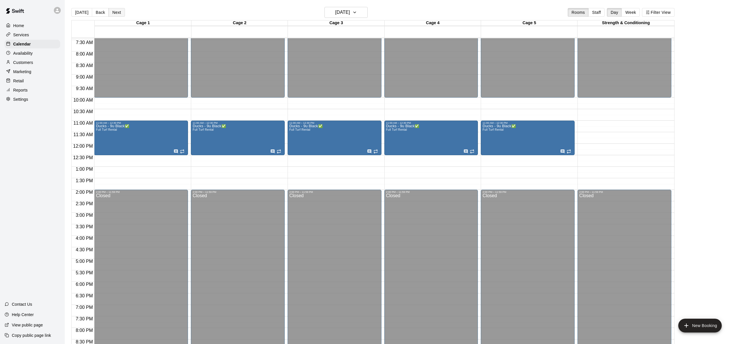
click at [119, 11] on button "Next" at bounding box center [116, 12] width 16 height 9
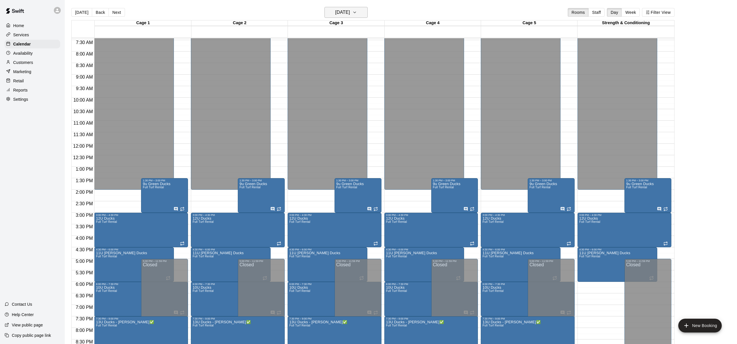
click at [348, 10] on h6 "[DATE]" at bounding box center [342, 12] width 15 height 8
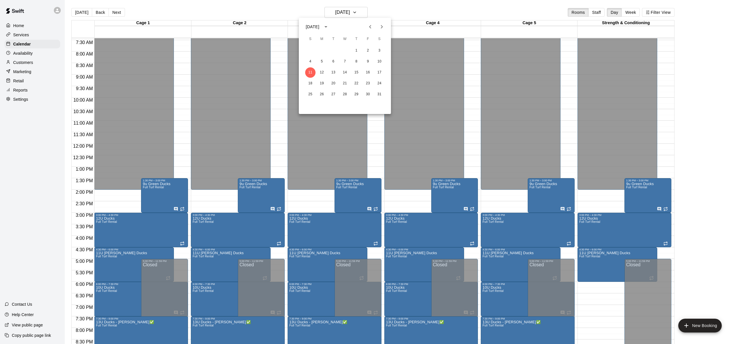
click at [369, 25] on icon "Previous month" at bounding box center [370, 26] width 7 height 7
click at [368, 25] on icon "Previous month" at bounding box center [370, 26] width 7 height 7
click at [370, 27] on icon "Previous month" at bounding box center [370, 26] width 2 height 3
click at [355, 61] on button "11" at bounding box center [356, 61] width 10 height 10
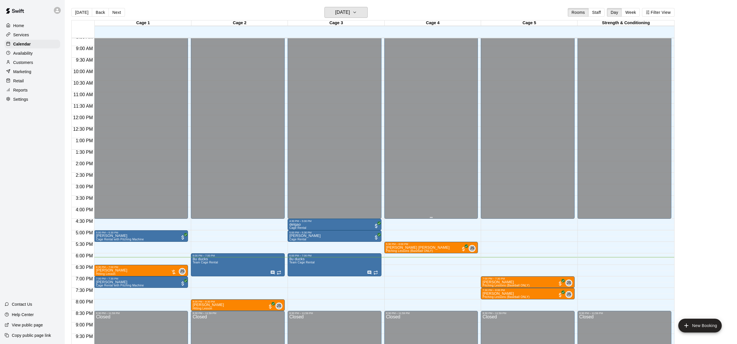
scroll to position [200, 0]
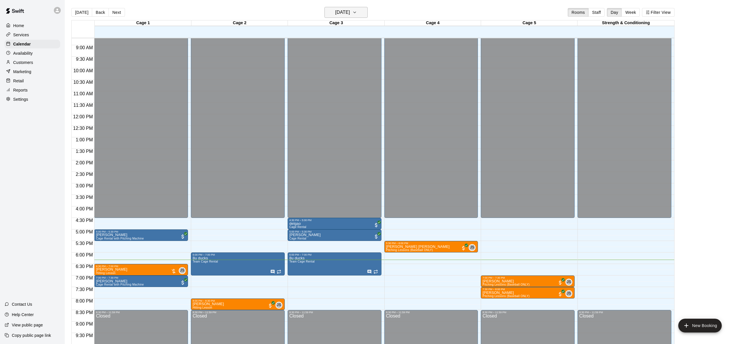
click at [340, 13] on h6 "[DATE]" at bounding box center [342, 12] width 15 height 8
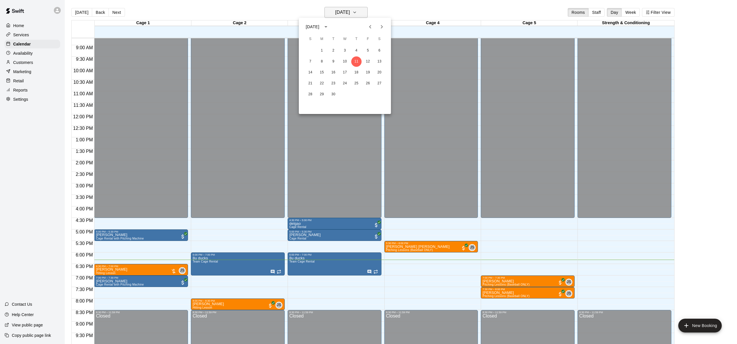
click at [340, 13] on div at bounding box center [368, 172] width 737 height 344
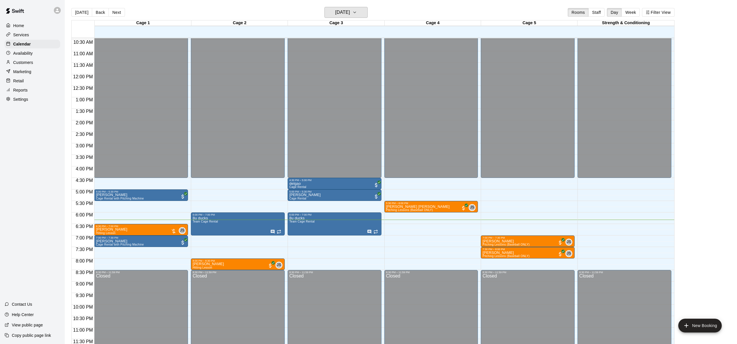
scroll to position [9, 0]
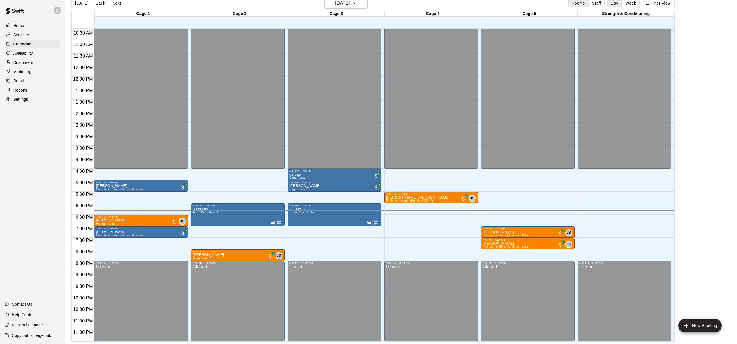
click at [105, 224] on icon "edit" at bounding box center [101, 224] width 7 height 7
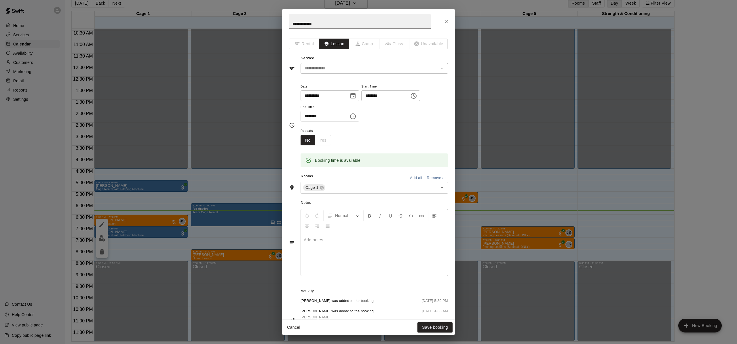
click at [341, 28] on input "**********" at bounding box center [360, 21] width 142 height 15
type input "**********"
click at [432, 332] on button "Save booking" at bounding box center [434, 327] width 35 height 11
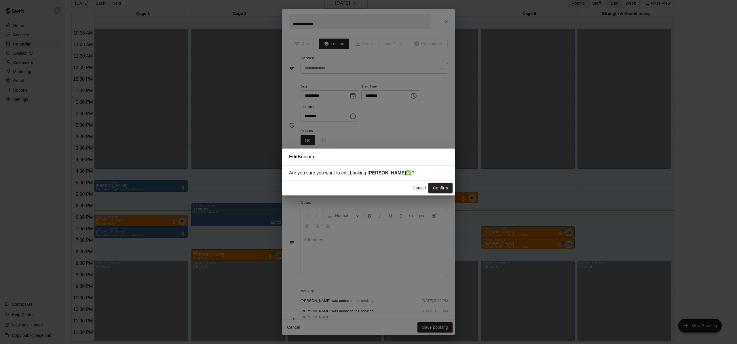
click at [437, 188] on button "Confirm" at bounding box center [440, 188] width 24 height 11
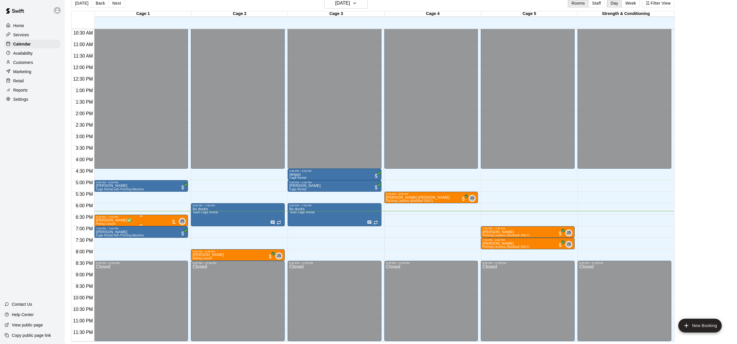
click at [53, 207] on div at bounding box center [368, 172] width 737 height 344
click at [84, 222] on div "6:30 PM" at bounding box center [83, 219] width 22 height 8
click at [52, 221] on div "Home Services Calendar Availability Customers Marketing Retail Reports Settings…" at bounding box center [32, 172] width 65 height 344
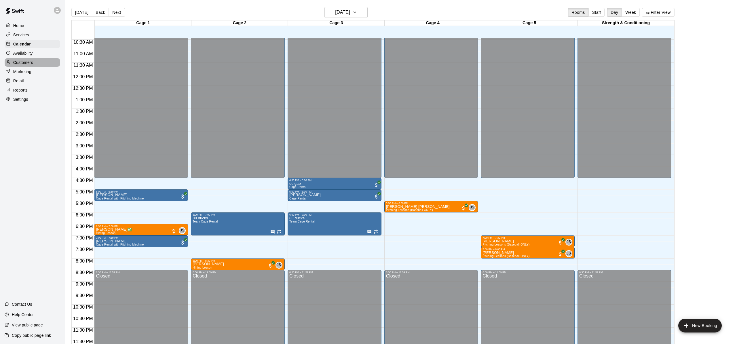
click at [36, 60] on div "Customers" at bounding box center [33, 62] width 56 height 9
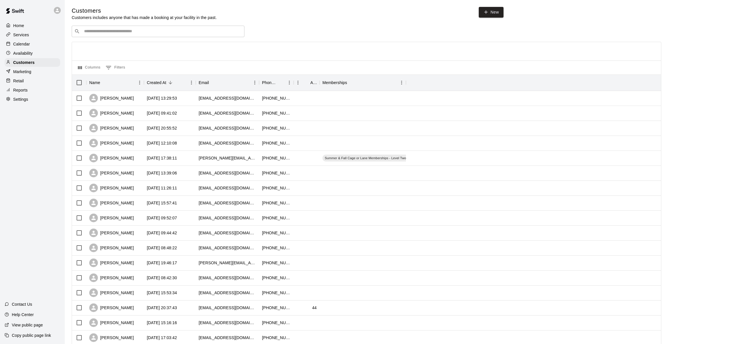
click at [41, 55] on div "Availability" at bounding box center [33, 53] width 56 height 9
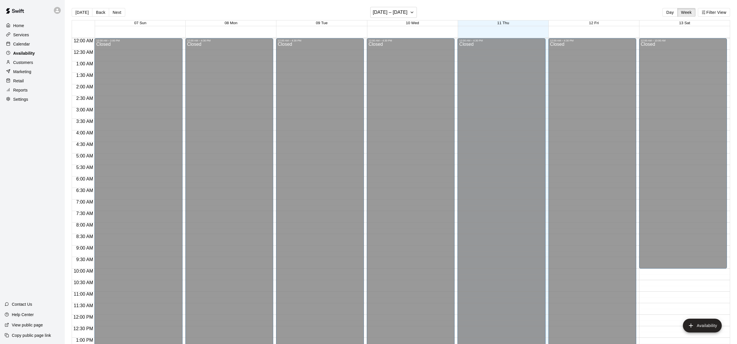
scroll to position [240, 0]
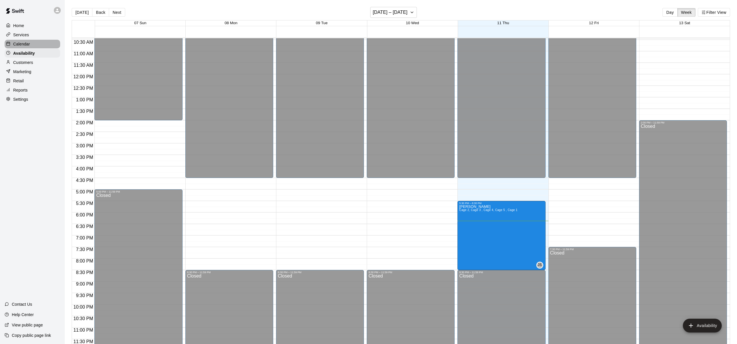
click at [43, 40] on div "Calendar" at bounding box center [33, 44] width 56 height 9
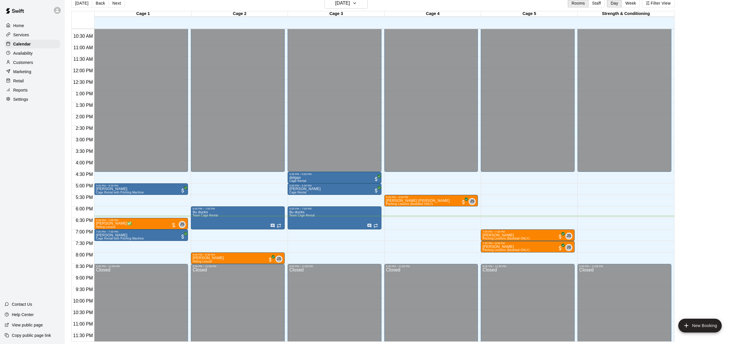
scroll to position [7, 0]
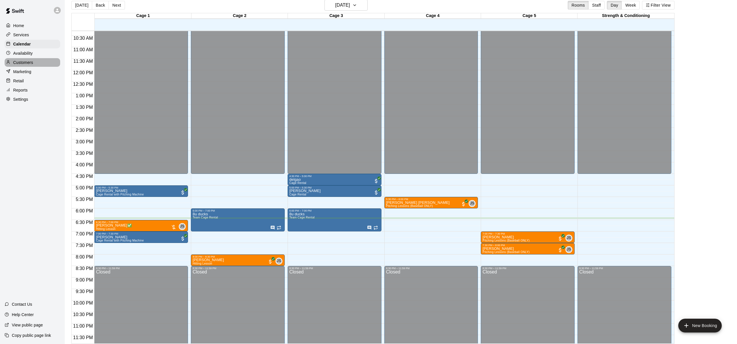
click at [22, 62] on p "Customers" at bounding box center [23, 63] width 20 height 6
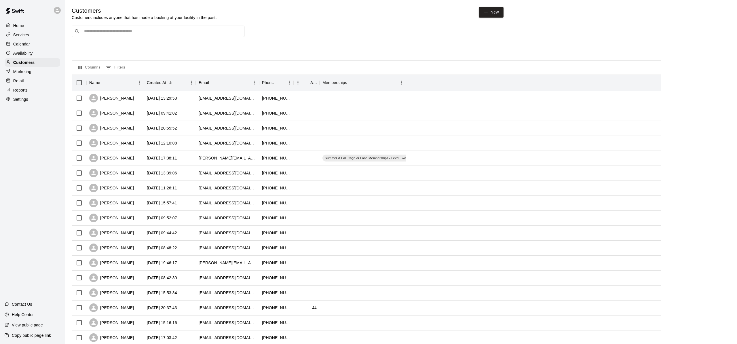
click at [24, 71] on p "Marketing" at bounding box center [22, 72] width 18 height 6
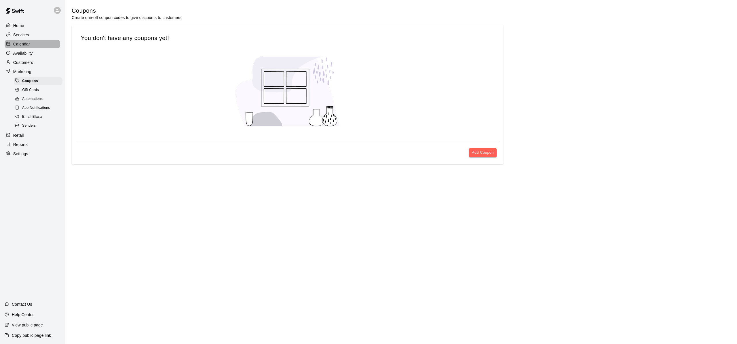
click at [24, 48] on div "Calendar" at bounding box center [33, 44] width 56 height 9
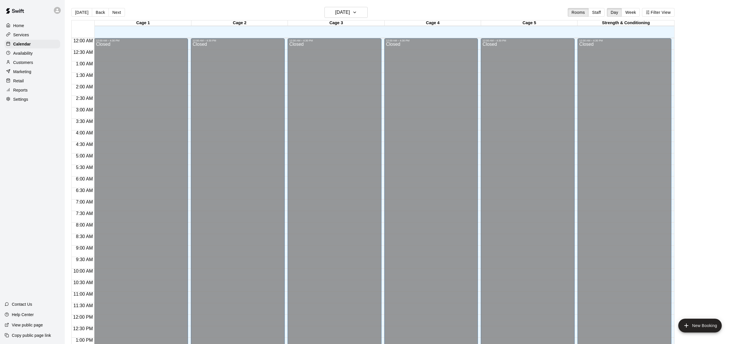
scroll to position [223, 0]
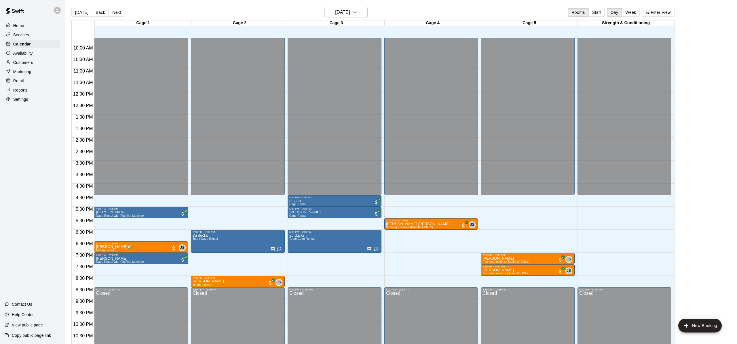
drag, startPoint x: 27, startPoint y: 52, endPoint x: 54, endPoint y: 109, distance: 63.1
click at [27, 52] on p "Availability" at bounding box center [23, 53] width 20 height 6
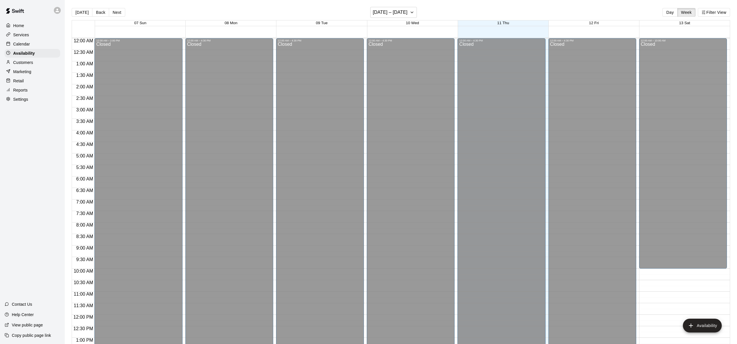
scroll to position [240, 0]
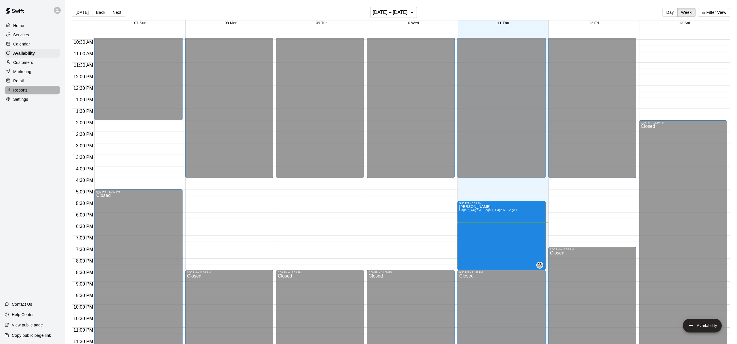
click at [33, 90] on div "Reports" at bounding box center [33, 90] width 56 height 9
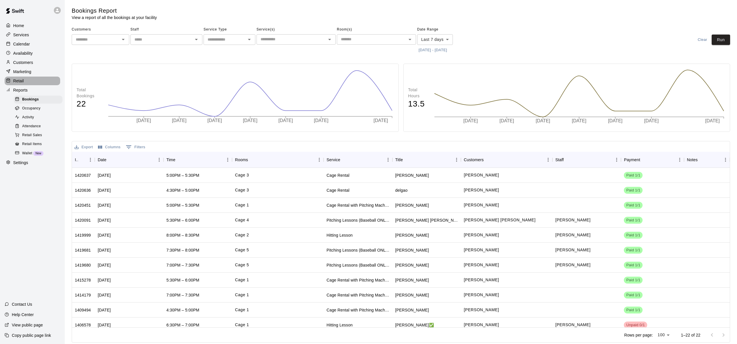
click at [38, 83] on div "Retail" at bounding box center [33, 81] width 56 height 9
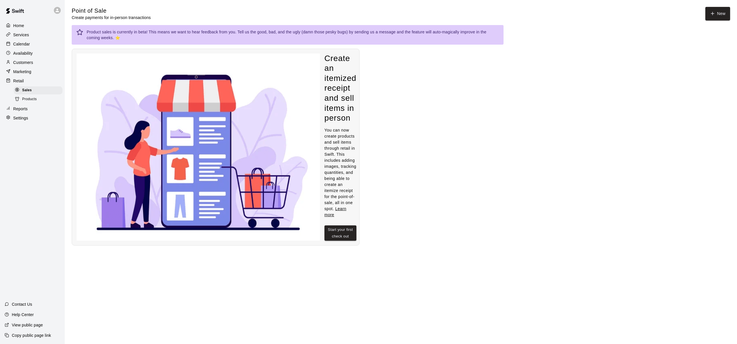
click at [41, 79] on div "Retail" at bounding box center [33, 81] width 56 height 9
click at [43, 72] on div "Marketing" at bounding box center [33, 71] width 56 height 9
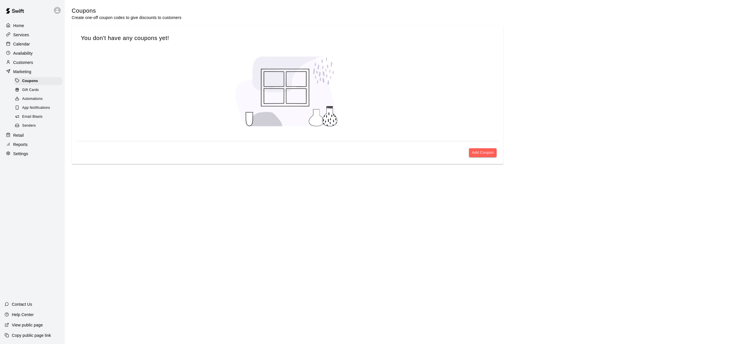
click at [41, 43] on div "Calendar" at bounding box center [33, 44] width 56 height 9
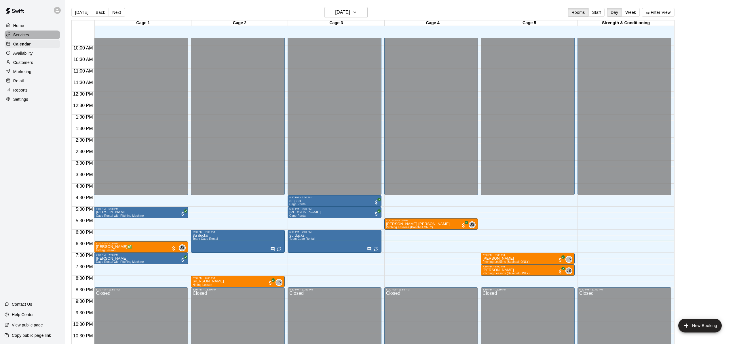
click at [42, 33] on div "Services" at bounding box center [33, 35] width 56 height 9
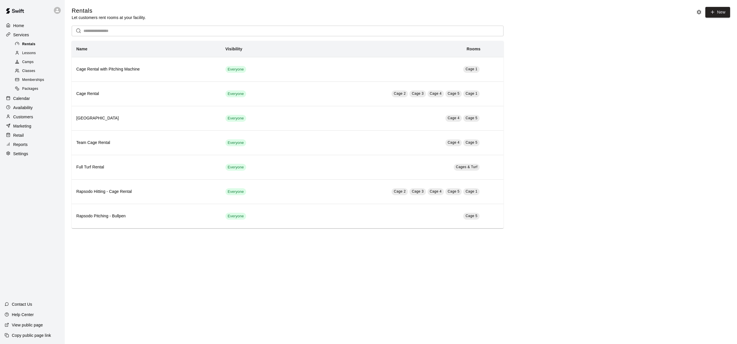
click at [37, 43] on div "Rentals" at bounding box center [38, 44] width 49 height 8
drag, startPoint x: 38, startPoint y: 34, endPoint x: 39, endPoint y: 37, distance: 3.2
click at [38, 34] on div "Services" at bounding box center [33, 35] width 56 height 9
click at [20, 96] on p "Calendar" at bounding box center [21, 99] width 17 height 6
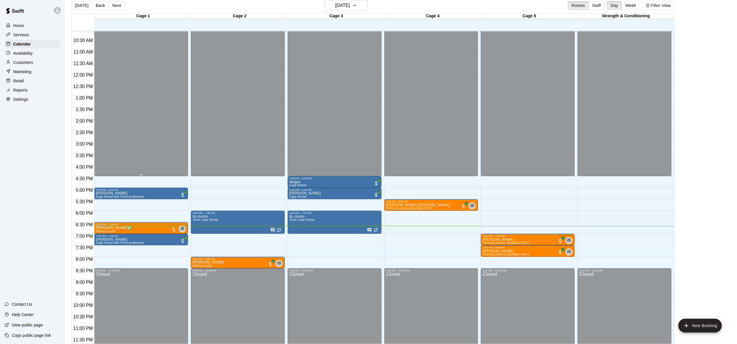
scroll to position [240, 0]
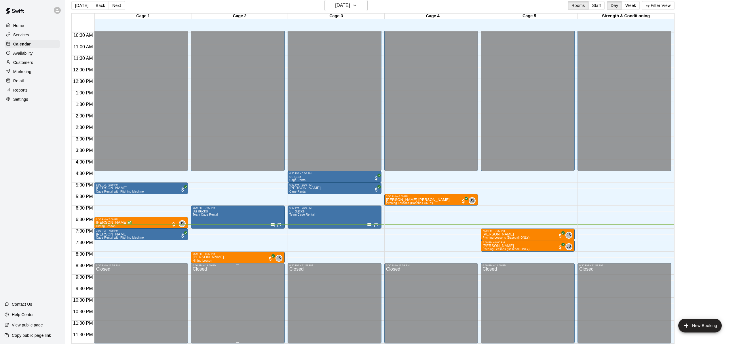
click at [439, 239] on div "12:00 AM – 4:30 PM Closed 5:30 PM – 6:00 PM [PERSON_NAME] [PERSON_NAME] Pitchin…" at bounding box center [431, 67] width 94 height 553
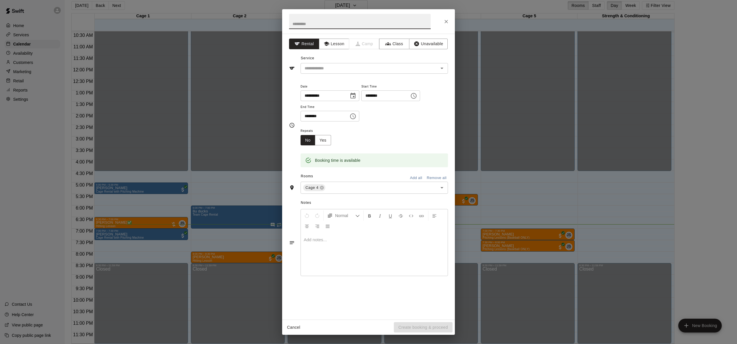
click at [0, 252] on div "**********" at bounding box center [368, 172] width 737 height 344
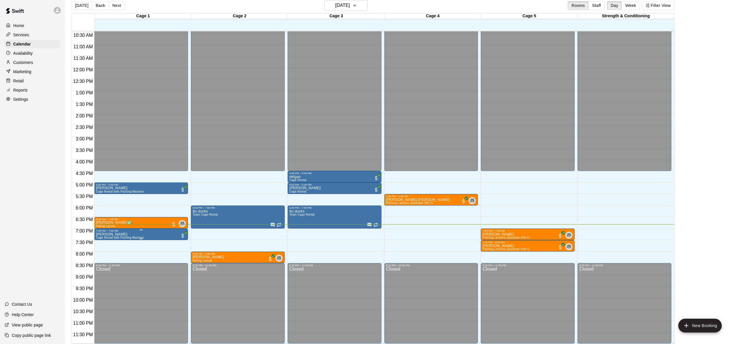
click at [3, 214] on div at bounding box center [368, 172] width 737 height 344
click at [344, 2] on h6 "[DATE]" at bounding box center [342, 5] width 15 height 8
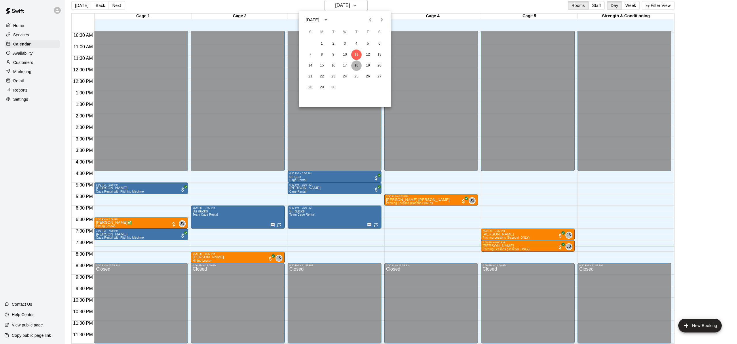
click at [359, 67] on button "18" at bounding box center [356, 65] width 10 height 10
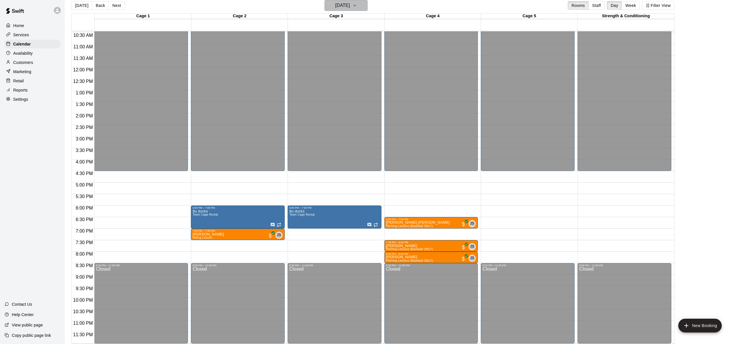
click at [347, 6] on h6 "[DATE]" at bounding box center [342, 5] width 15 height 8
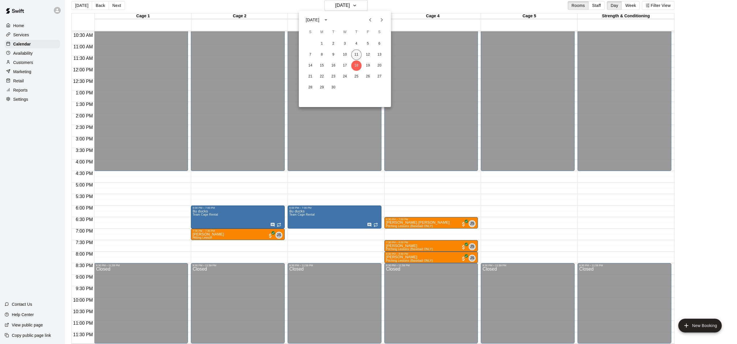
click at [356, 52] on button "11" at bounding box center [356, 54] width 10 height 10
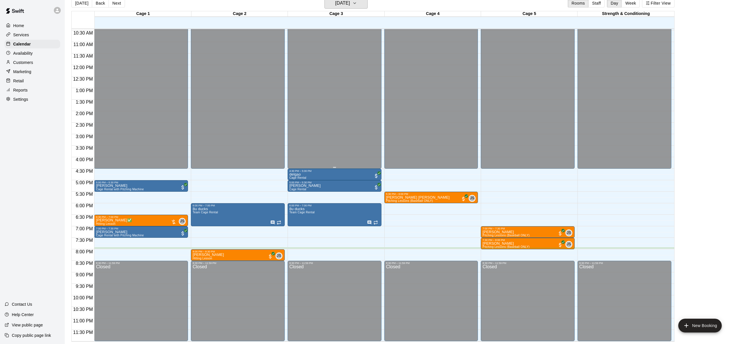
scroll to position [9, 0]
